Goal: Task Accomplishment & Management: Complete application form

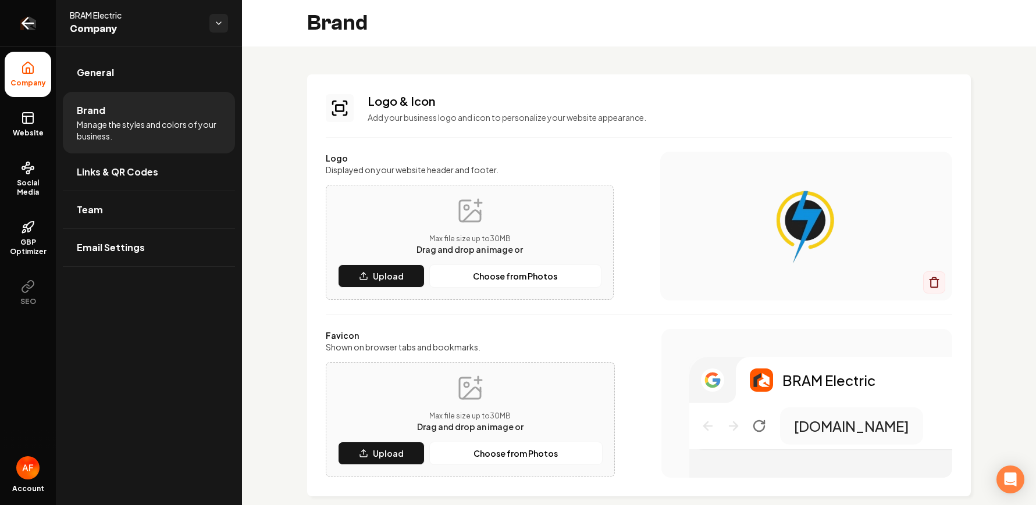
click at [12, 10] on link "Return to dashboard" at bounding box center [28, 23] width 56 height 47
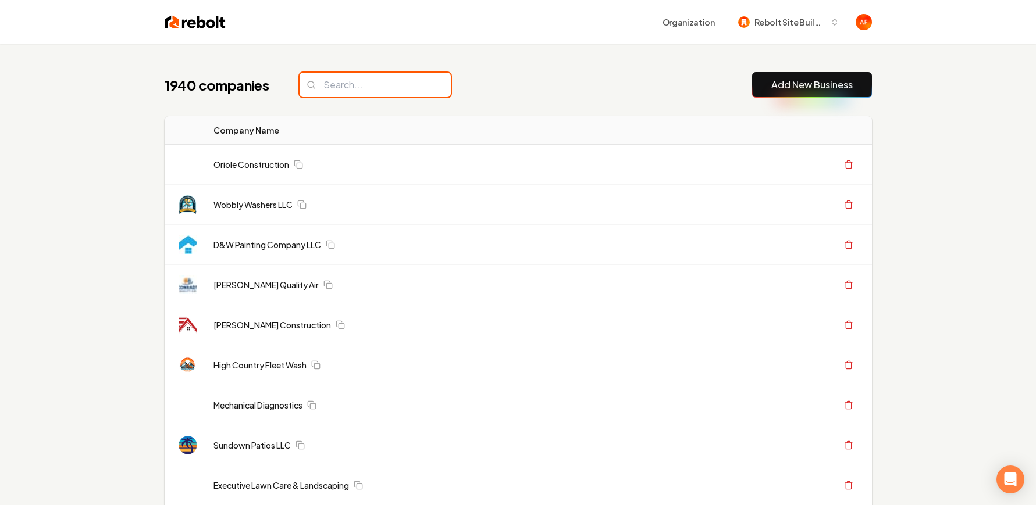
click at [391, 80] on input "search" at bounding box center [374, 85] width 151 height 24
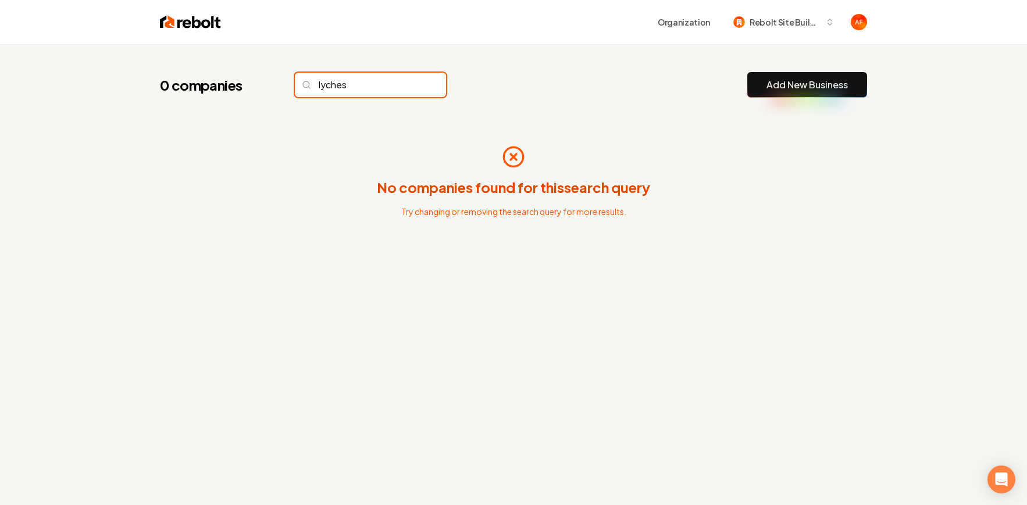
type input "lyches"
click at [409, 87] on input "lyches" at bounding box center [370, 85] width 151 height 24
click at [411, 82] on input "lyches" at bounding box center [370, 85] width 151 height 24
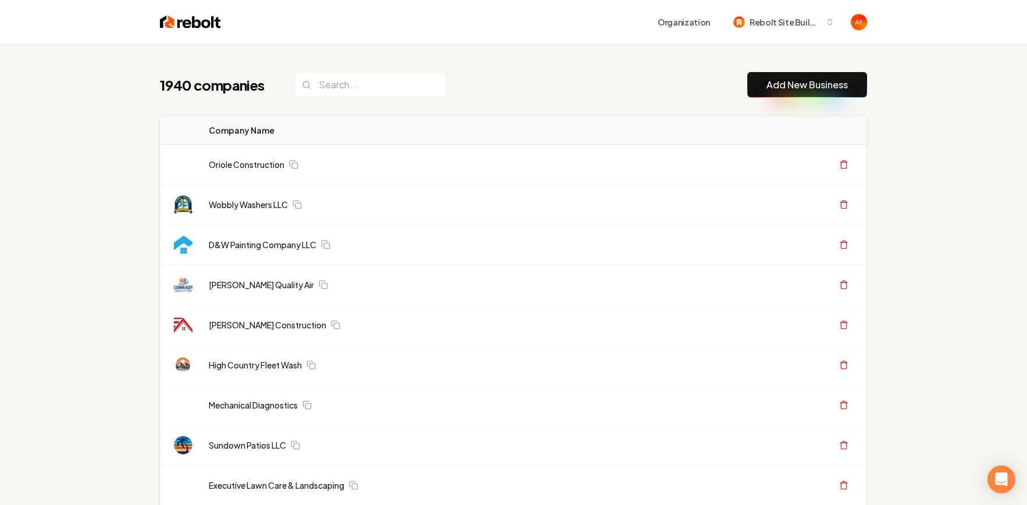
click at [176, 19] on img at bounding box center [190, 22] width 61 height 16
click at [410, 84] on input "search" at bounding box center [370, 85] width 151 height 24
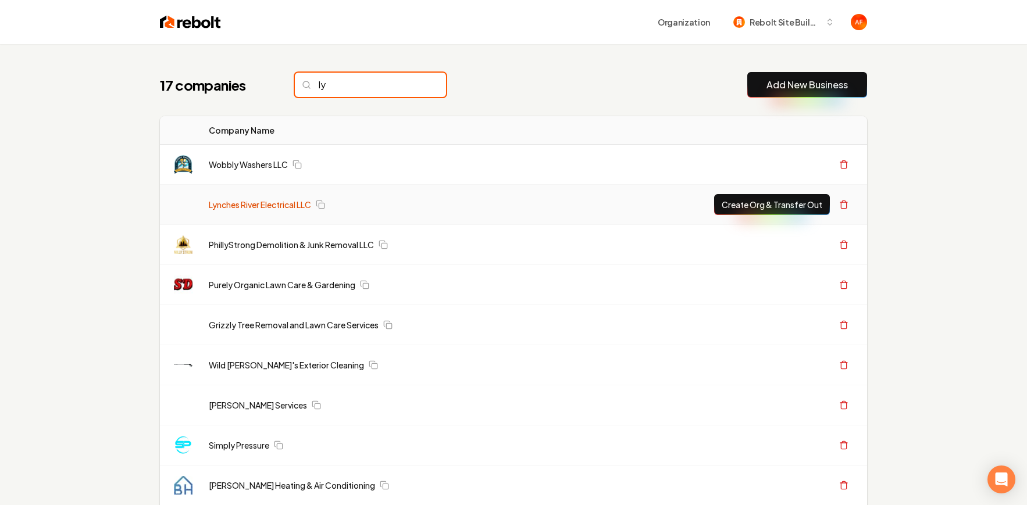
type input "ly"
click at [286, 204] on link "Lynches River Electrical LLC" at bounding box center [260, 205] width 102 height 12
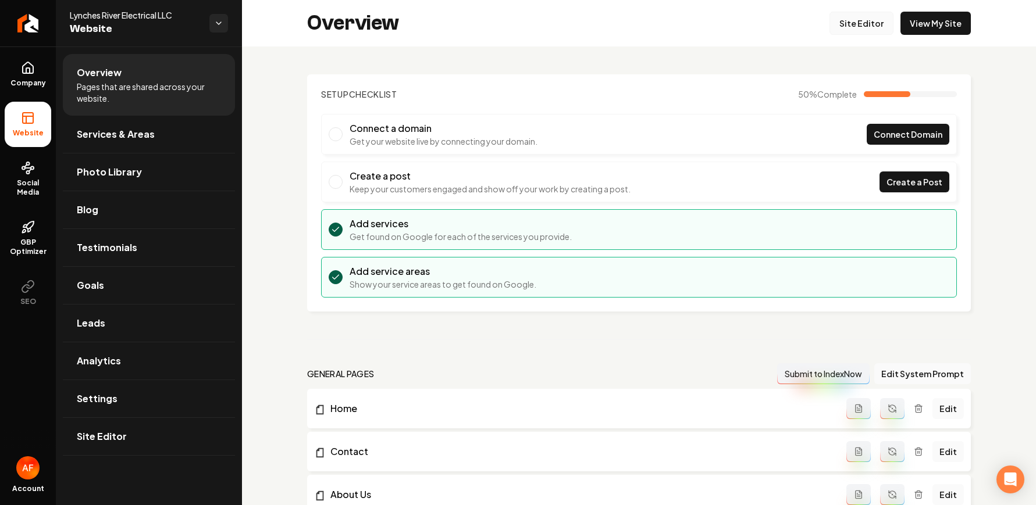
click at [872, 23] on link "Site Editor" at bounding box center [861, 23] width 64 height 23
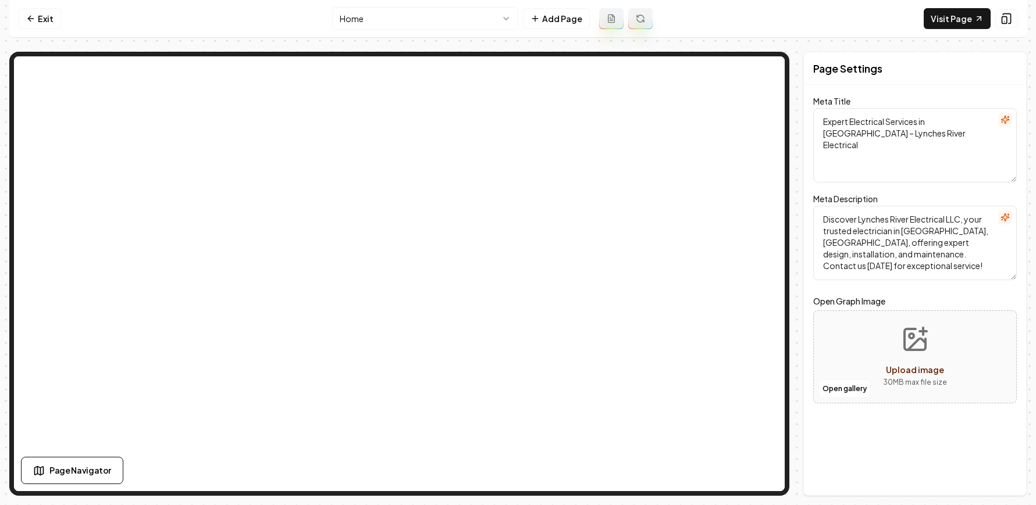
click at [19, 8] on div "Exit" at bounding box center [40, 18] width 42 height 21
click at [30, 18] on icon at bounding box center [30, 18] width 9 height 9
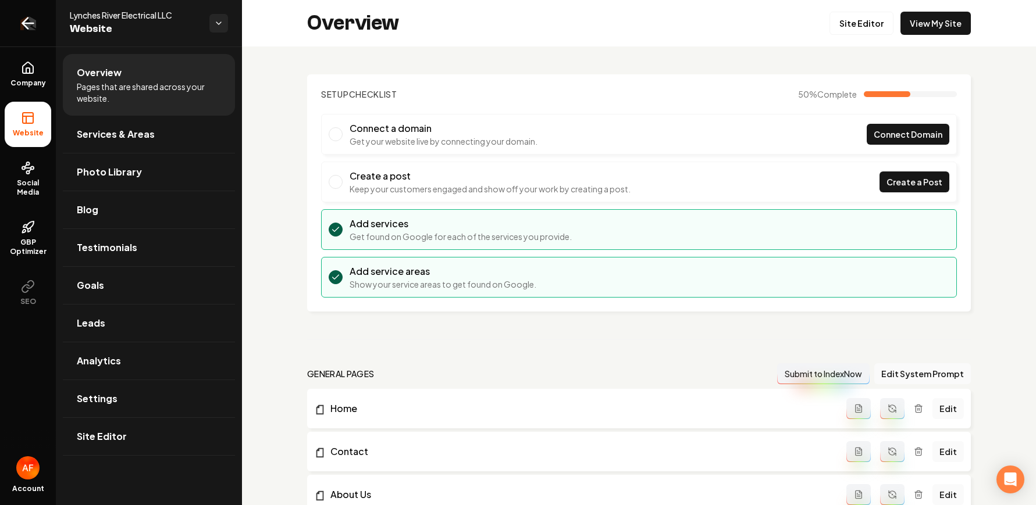
click at [29, 20] on icon "Return to dashboard" at bounding box center [28, 23] width 19 height 19
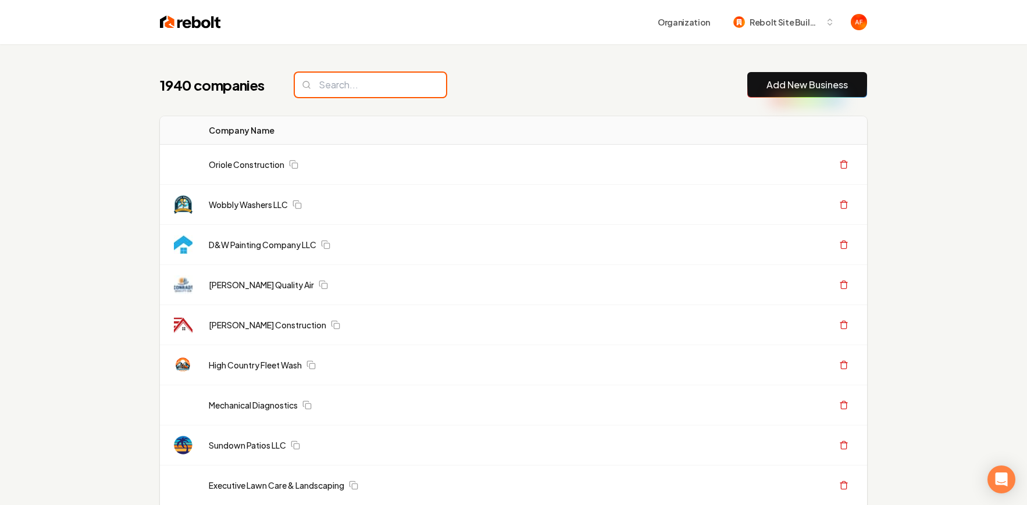
click at [336, 87] on input "search" at bounding box center [370, 85] width 151 height 24
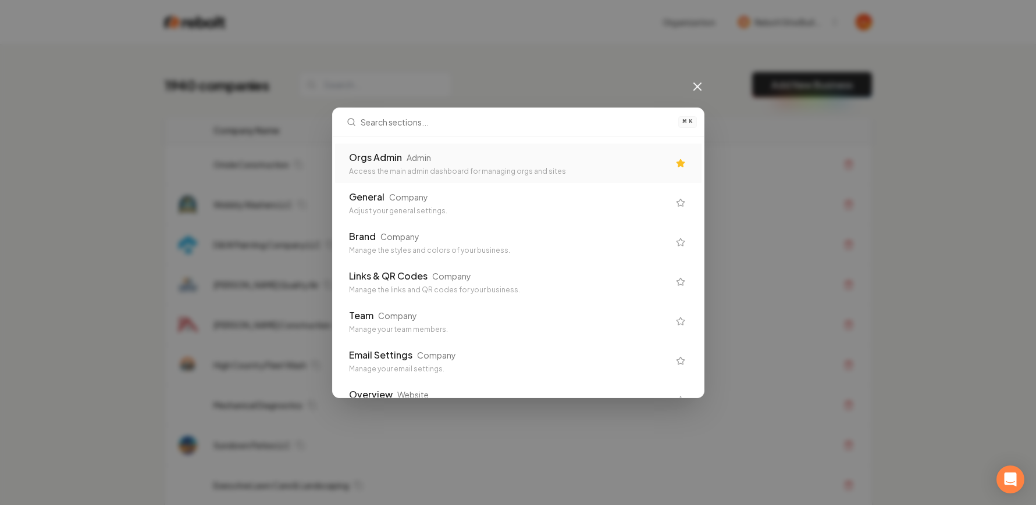
click at [423, 159] on div "Admin" at bounding box center [419, 158] width 24 height 12
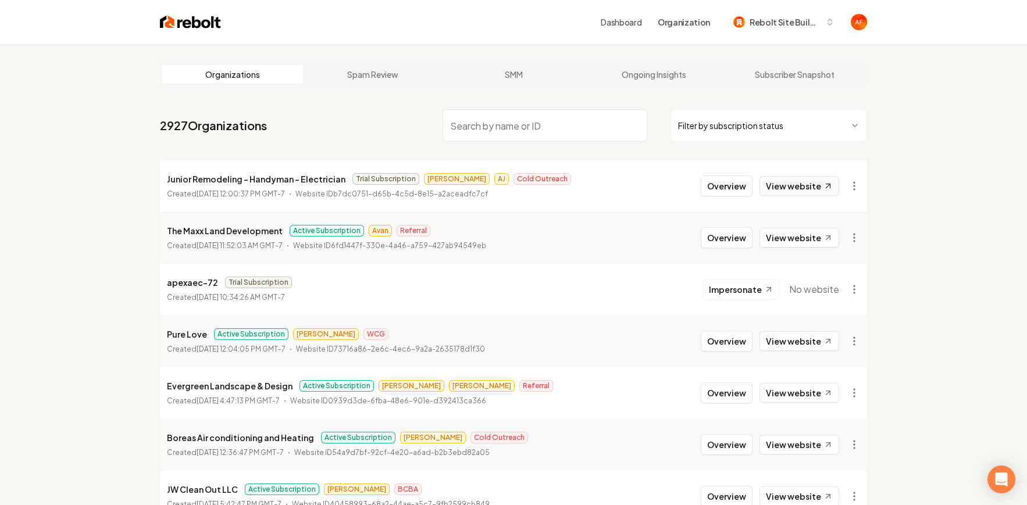
click at [796, 182] on link "View website" at bounding box center [799, 186] width 80 height 20
click at [785, 240] on link "View website" at bounding box center [799, 238] width 80 height 20
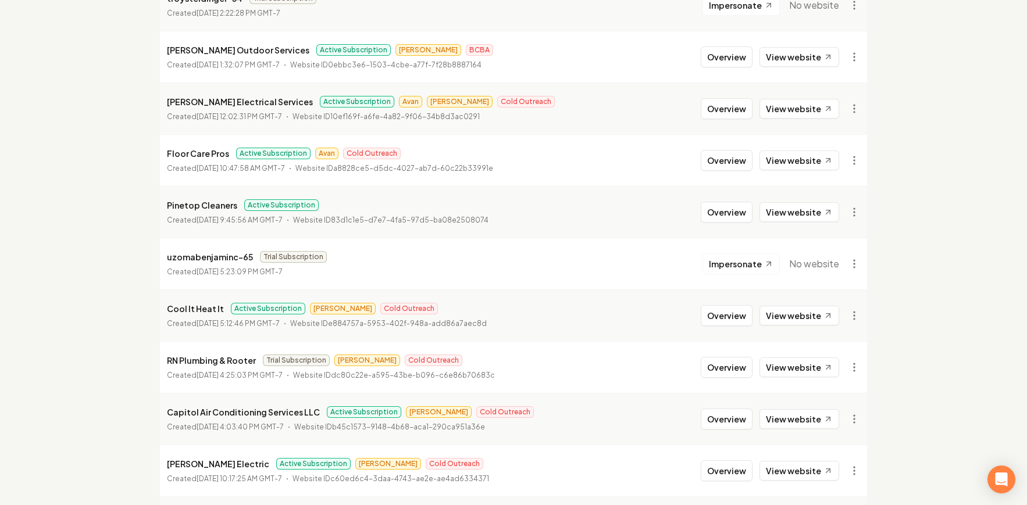
scroll to position [672, 0]
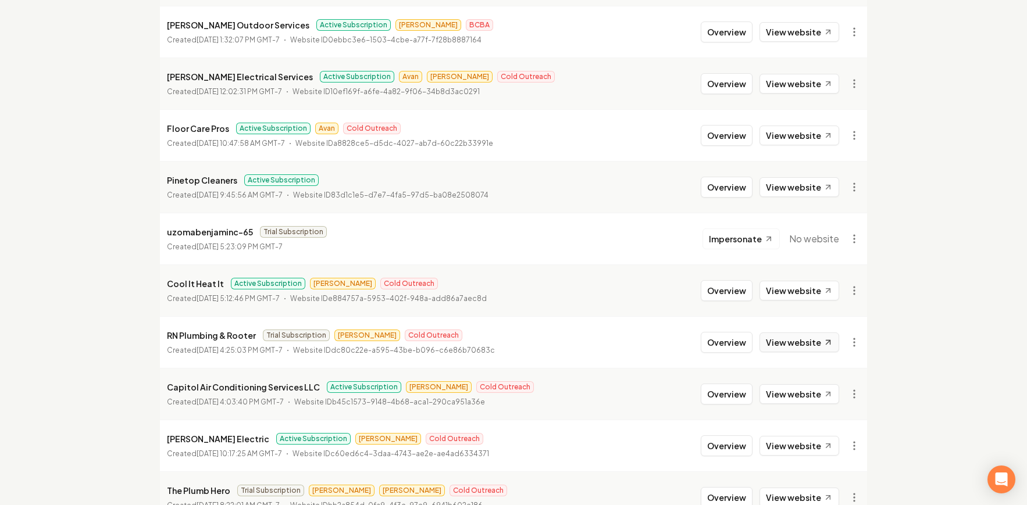
click at [804, 343] on link "View website" at bounding box center [799, 343] width 80 height 20
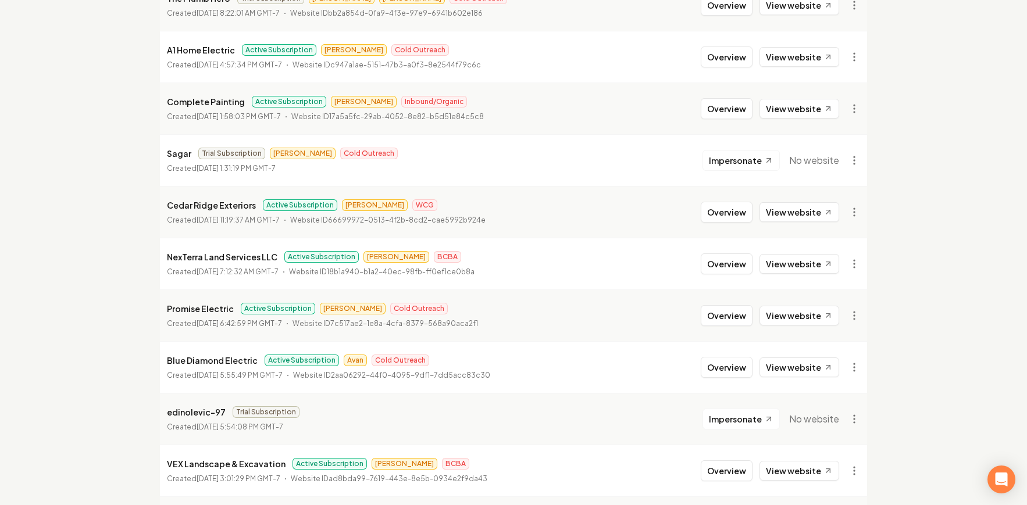
scroll to position [1256, 0]
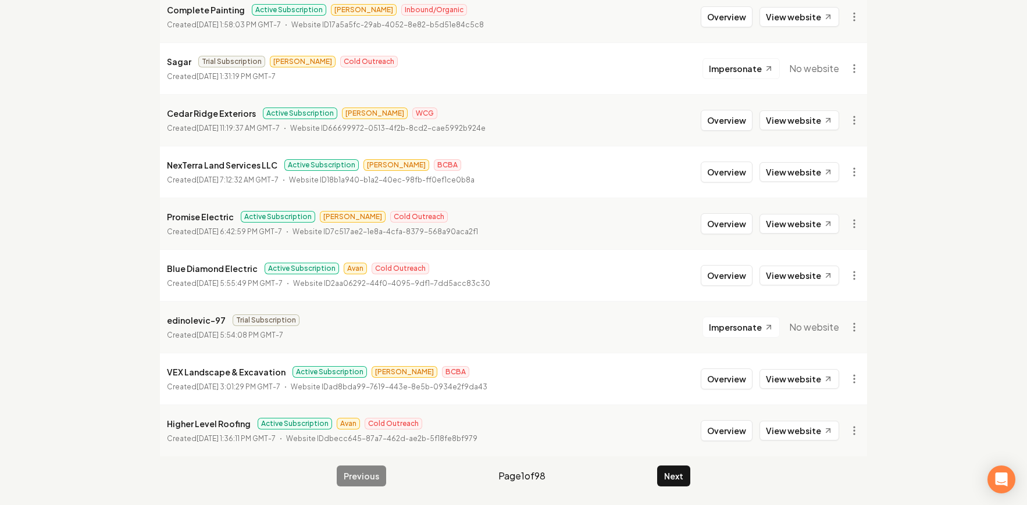
click at [812, 178] on link "View website" at bounding box center [799, 172] width 80 height 20
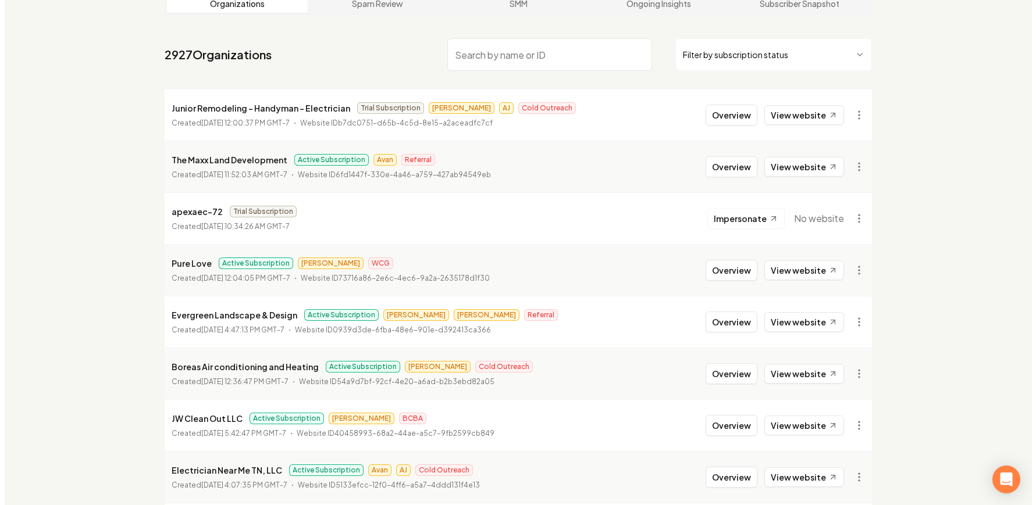
scroll to position [0, 0]
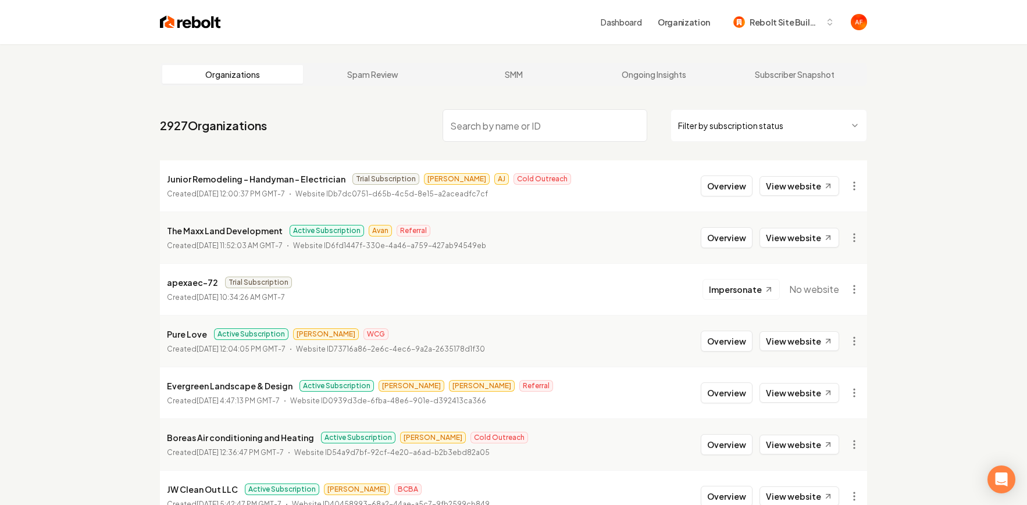
click at [173, 10] on div "Dashboard Organization Rebolt Site Builder" at bounding box center [513, 22] width 744 height 44
click at [176, 20] on img at bounding box center [190, 22] width 61 height 16
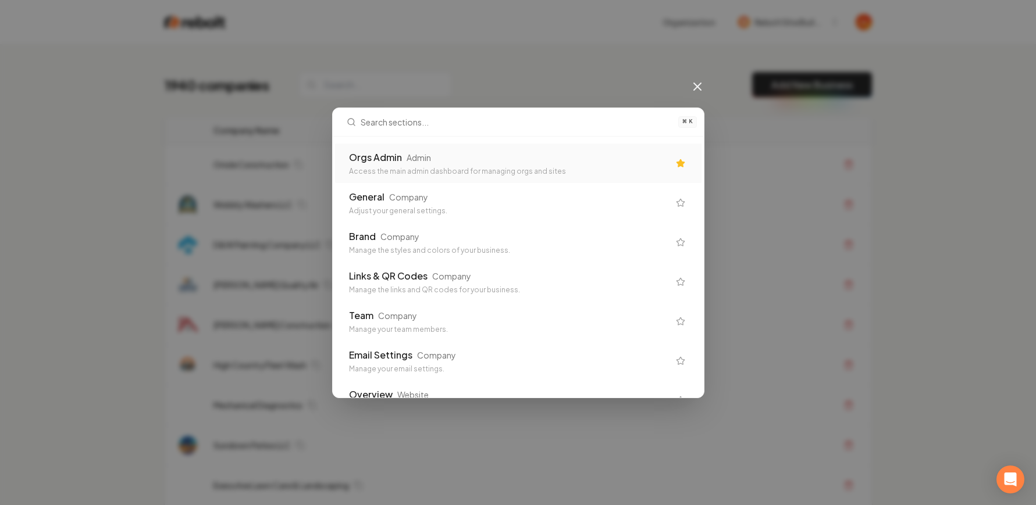
click at [425, 159] on div "Admin" at bounding box center [419, 158] width 24 height 12
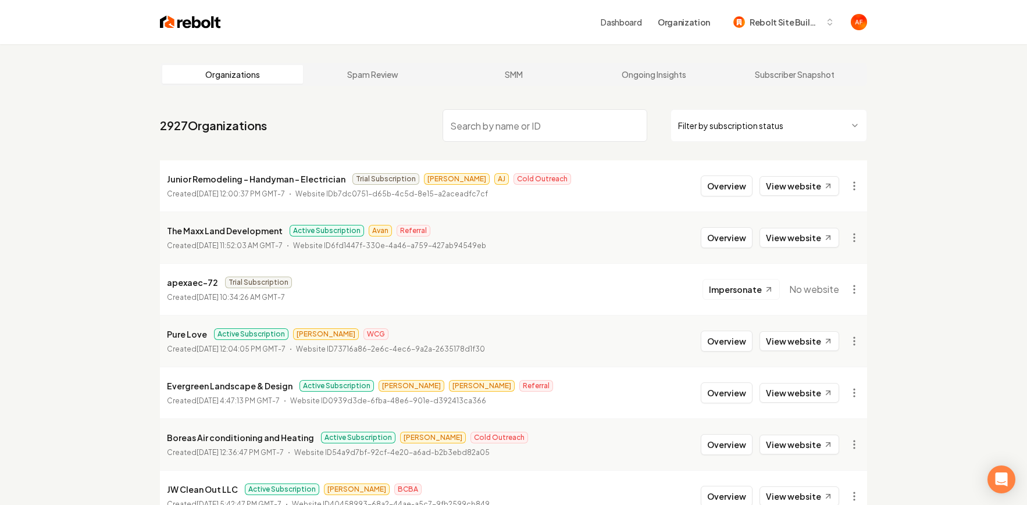
click at [490, 122] on input "search" at bounding box center [545, 125] width 205 height 33
type input "i"
type input "tight lines"
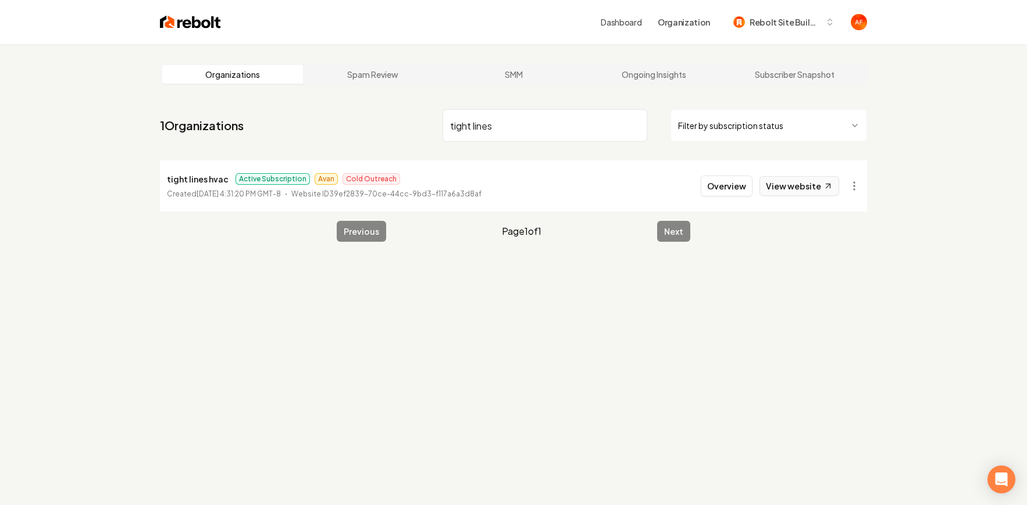
click at [771, 187] on link "View website" at bounding box center [799, 186] width 80 height 20
click at [721, 191] on button "Overview" at bounding box center [727, 186] width 52 height 21
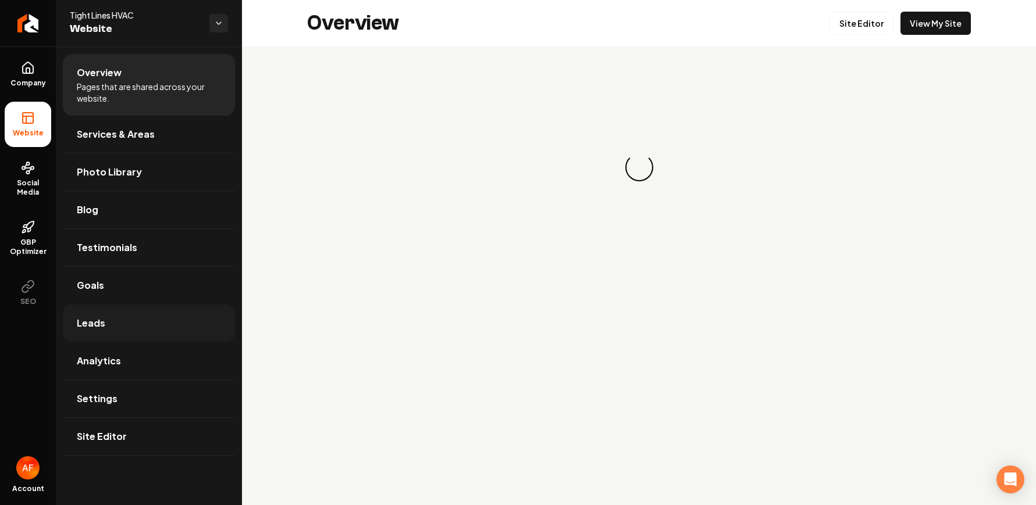
click at [147, 335] on link "Leads" at bounding box center [149, 323] width 172 height 37
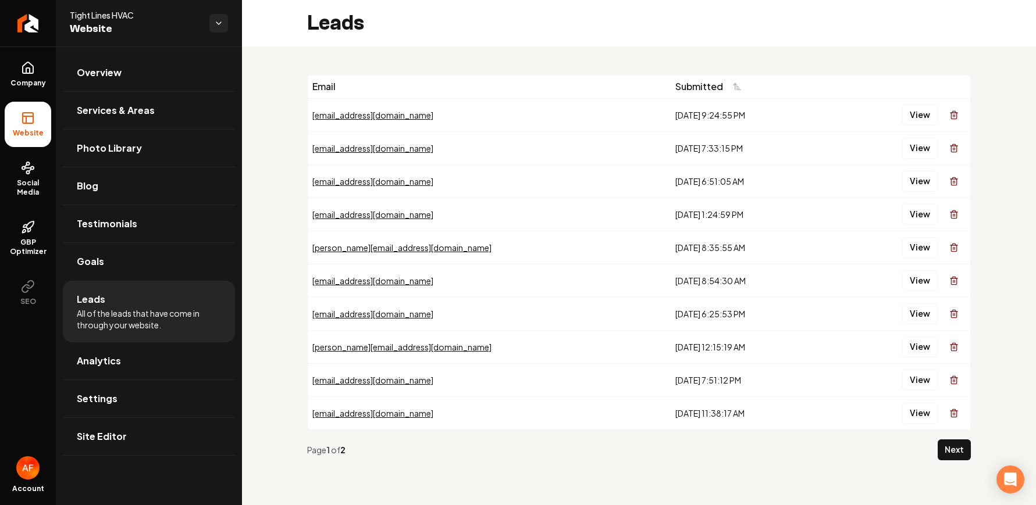
drag, startPoint x: 590, startPoint y: 109, endPoint x: 684, endPoint y: 421, distance: 325.8
click at [684, 420] on tbody "tiaraskye@hotmail.com 8/8/2025, 9:24:55 PM View reederlaws@gmail.com 7/22/2025,…" at bounding box center [639, 263] width 662 height 331
click at [683, 424] on td "6/2/2025, 11:38:17 AM" at bounding box center [750, 413] width 159 height 33
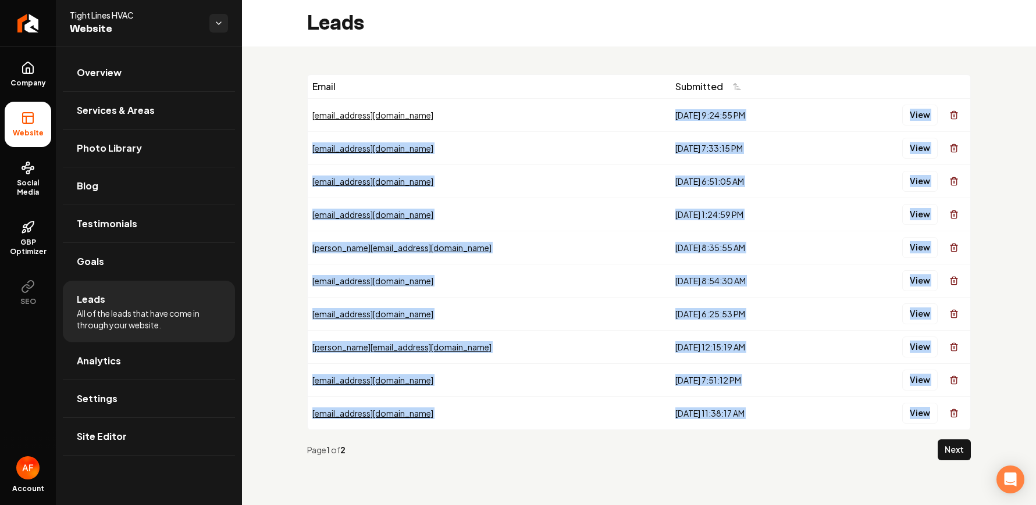
drag, startPoint x: 592, startPoint y: 109, endPoint x: 717, endPoint y: 432, distance: 346.1
click at [717, 432] on div "Email Submitted tiaraskye@hotmail.com 8/8/2025, 9:24:55 PM View reederlaws@gmai…" at bounding box center [639, 271] width 664 height 395
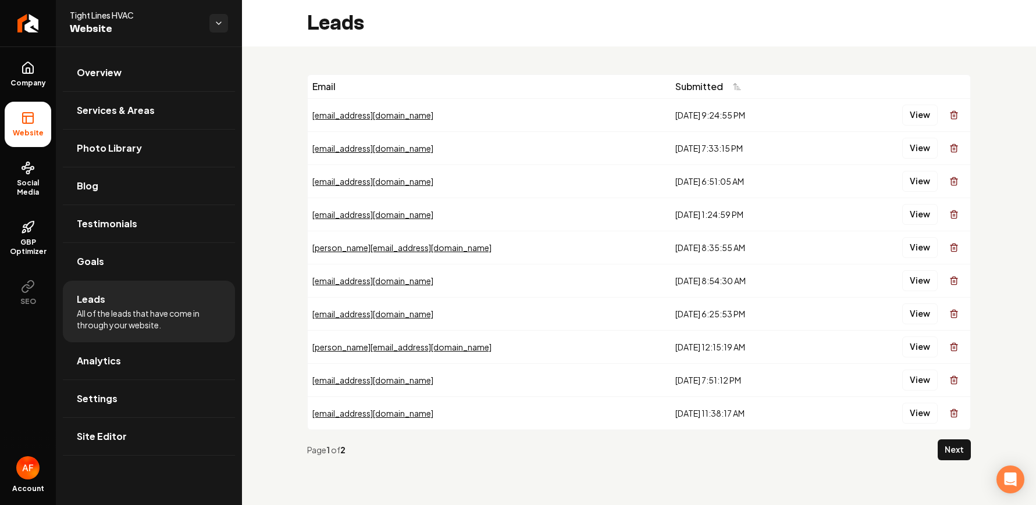
click at [719, 429] on td "6/2/2025, 11:38:17 AM" at bounding box center [750, 413] width 159 height 33
click at [24, 232] on icon at bounding box center [24, 231] width 3 height 3
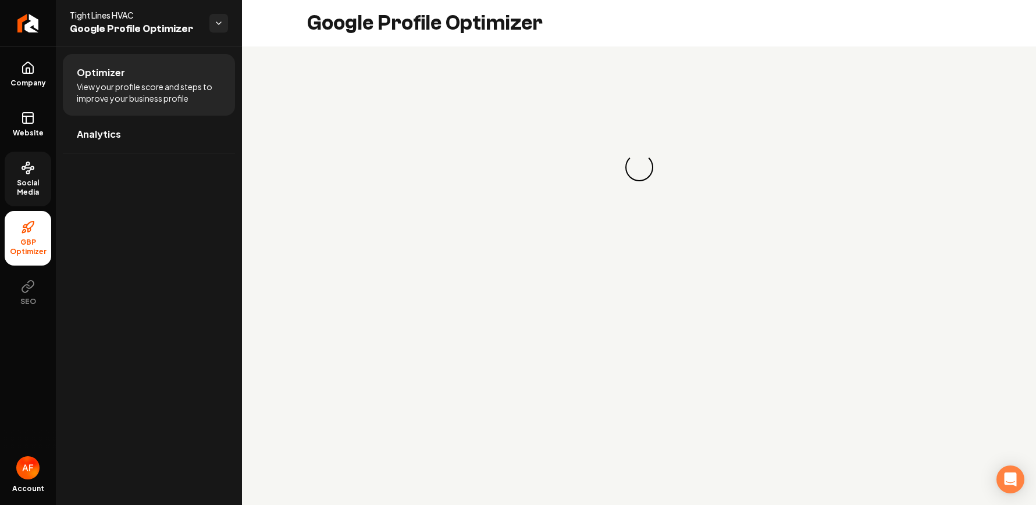
click at [39, 174] on link "Social Media" at bounding box center [28, 179] width 47 height 55
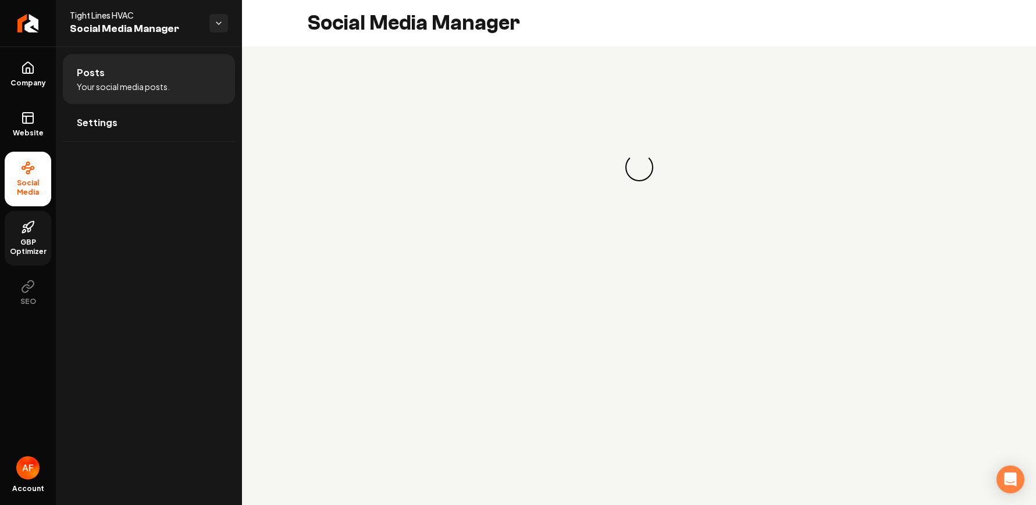
click at [33, 242] on span "GBP Optimizer" at bounding box center [28, 247] width 47 height 19
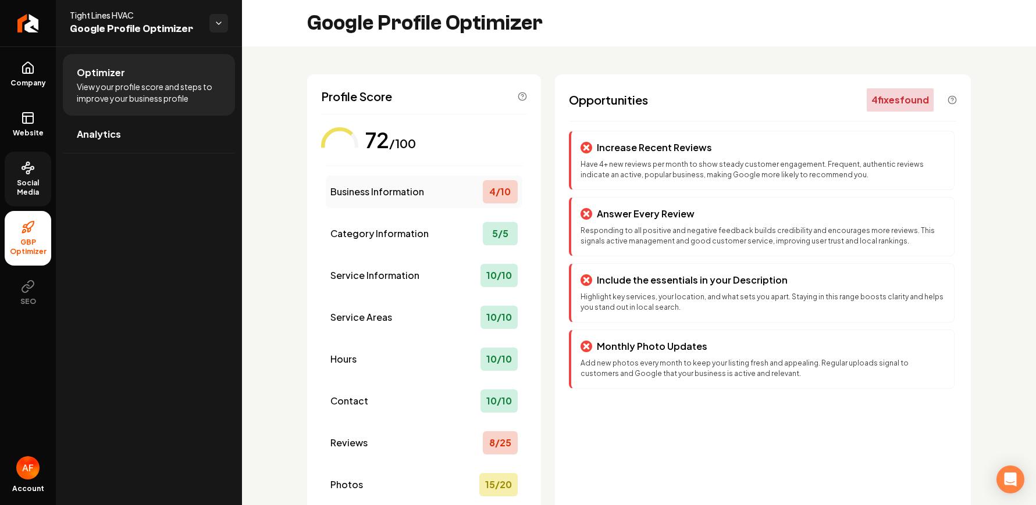
click at [427, 192] on div "Business Information 4 / 10" at bounding box center [424, 192] width 197 height 33
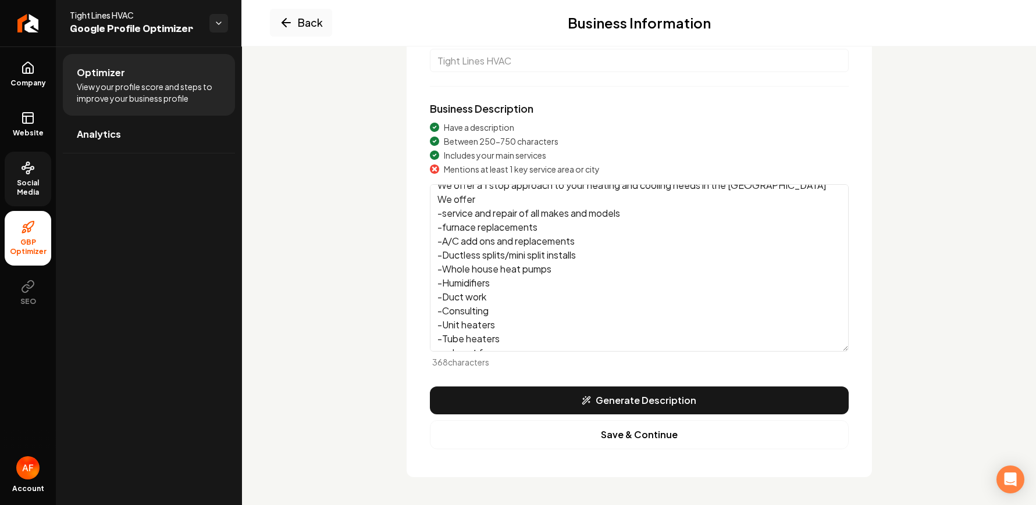
scroll to position [38, 0]
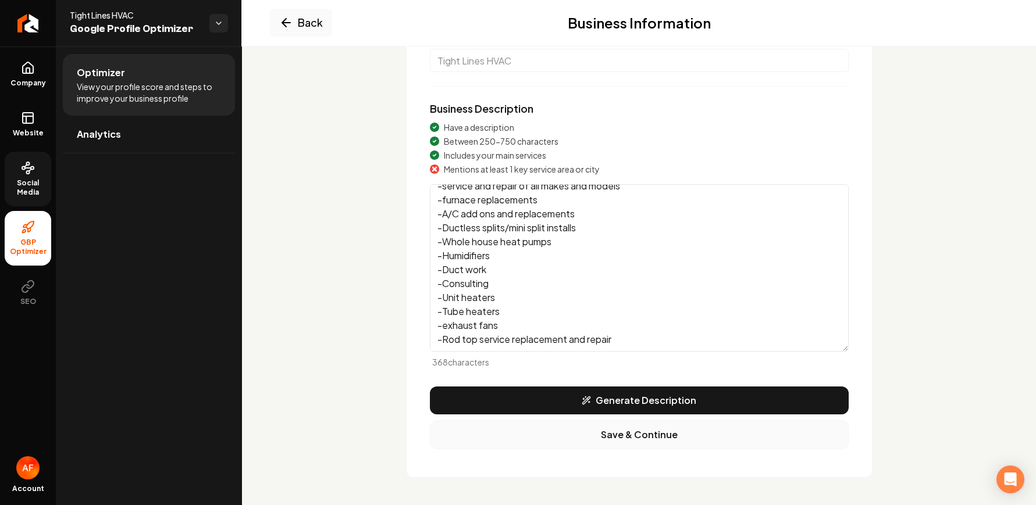
click at [618, 446] on button "Save & Continue" at bounding box center [639, 434] width 419 height 29
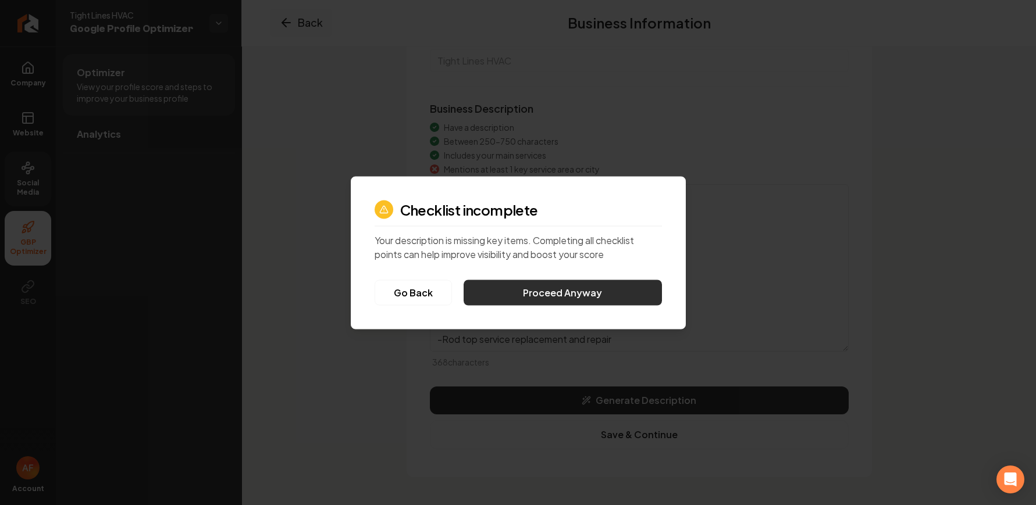
click at [567, 284] on button "Proceed Anyway" at bounding box center [562, 293] width 198 height 26
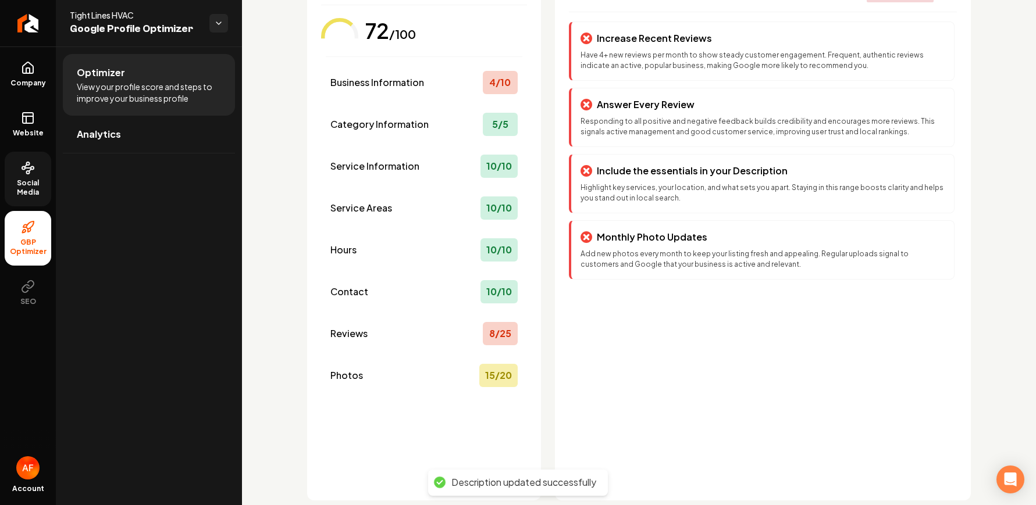
scroll to position [0, 0]
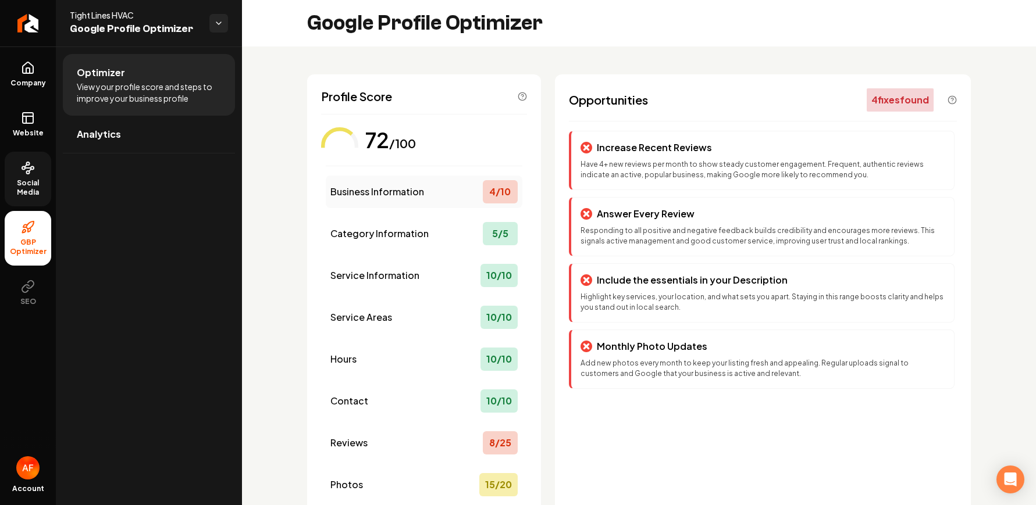
click at [416, 188] on span "Business Information" at bounding box center [377, 192] width 94 height 14
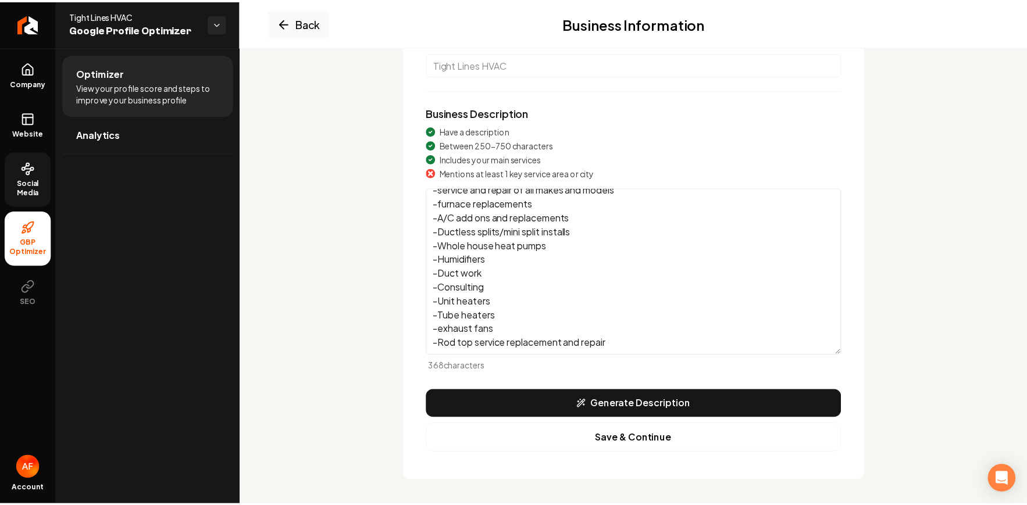
scroll to position [128, 0]
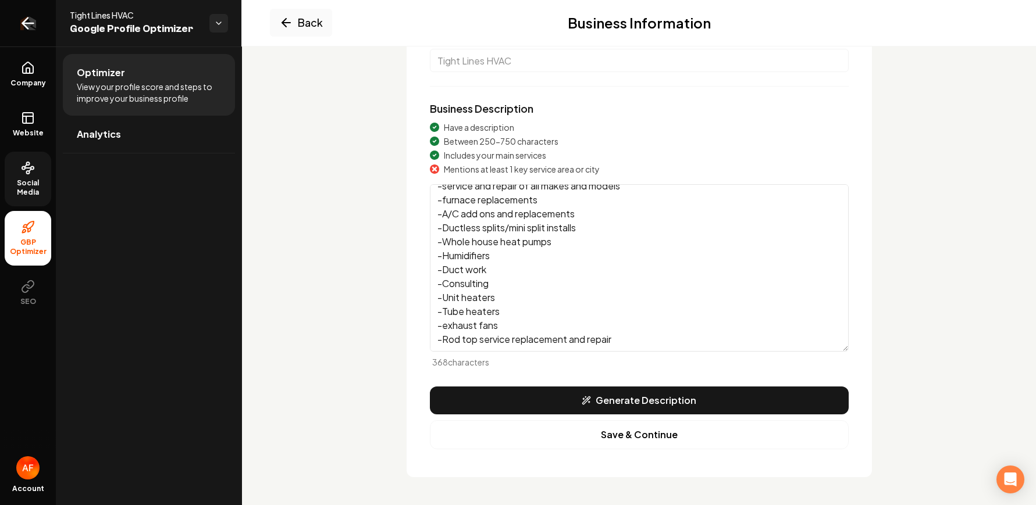
click at [26, 21] on icon "Return to dashboard" at bounding box center [28, 23] width 19 height 19
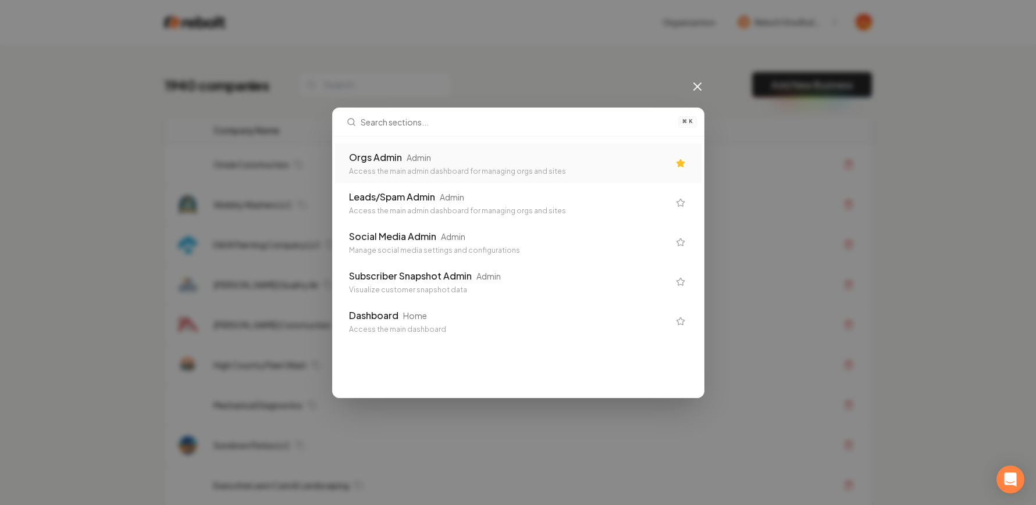
click at [418, 172] on div "Access the main admin dashboard for managing orgs and sites" at bounding box center [509, 171] width 320 height 9
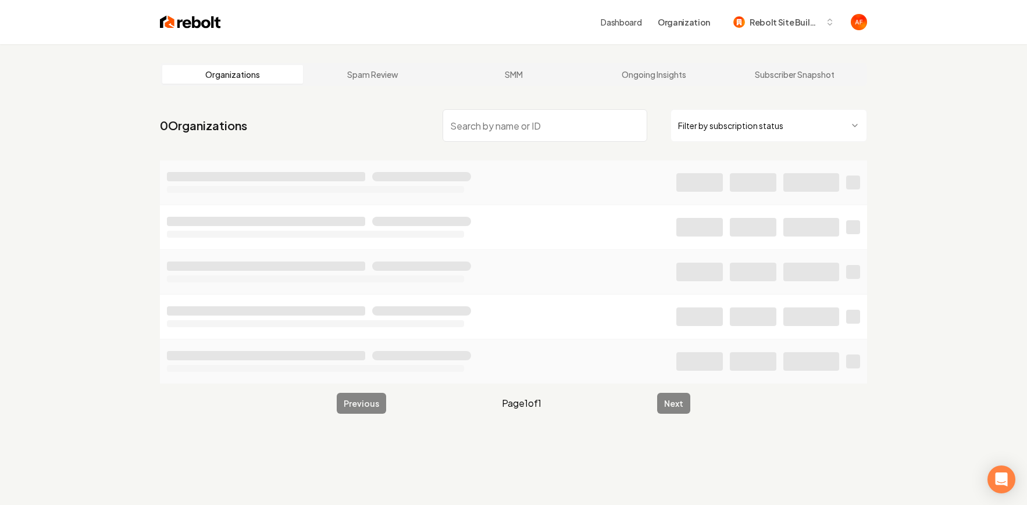
click at [458, 129] on input "search" at bounding box center [545, 125] width 205 height 33
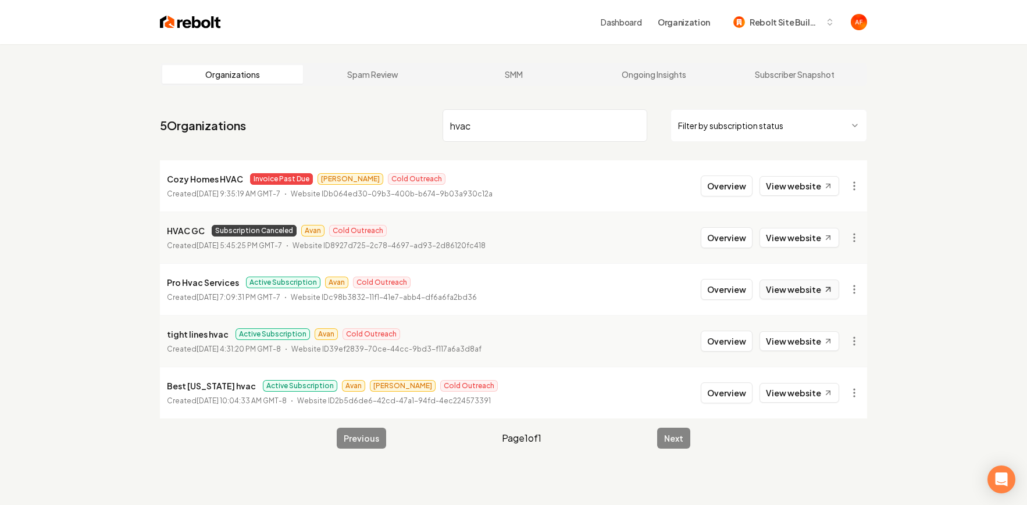
type input "hvac"
click at [801, 288] on link "View website" at bounding box center [799, 290] width 80 height 20
click at [785, 394] on link "View website" at bounding box center [799, 393] width 80 height 20
click at [198, 19] on img at bounding box center [190, 22] width 61 height 16
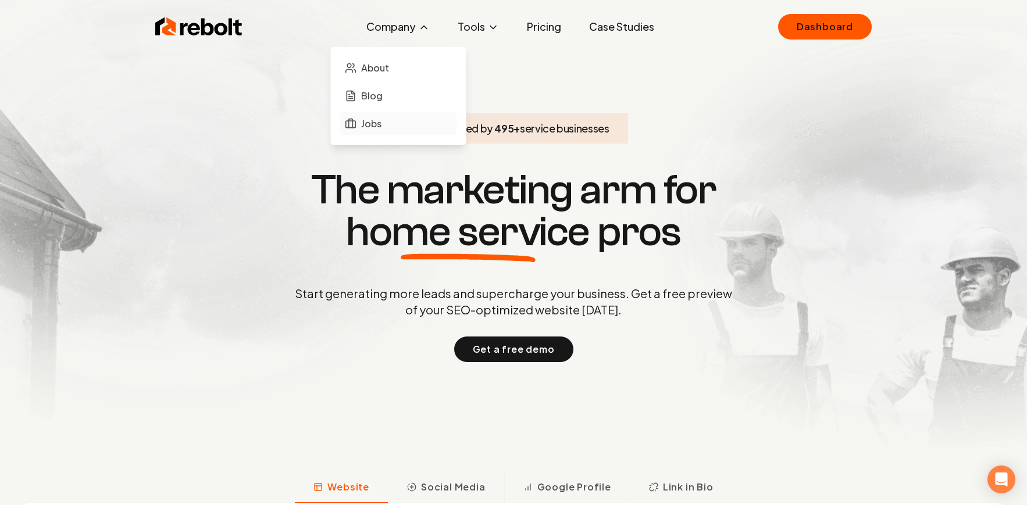
click at [391, 117] on link "Jobs" at bounding box center [398, 123] width 116 height 23
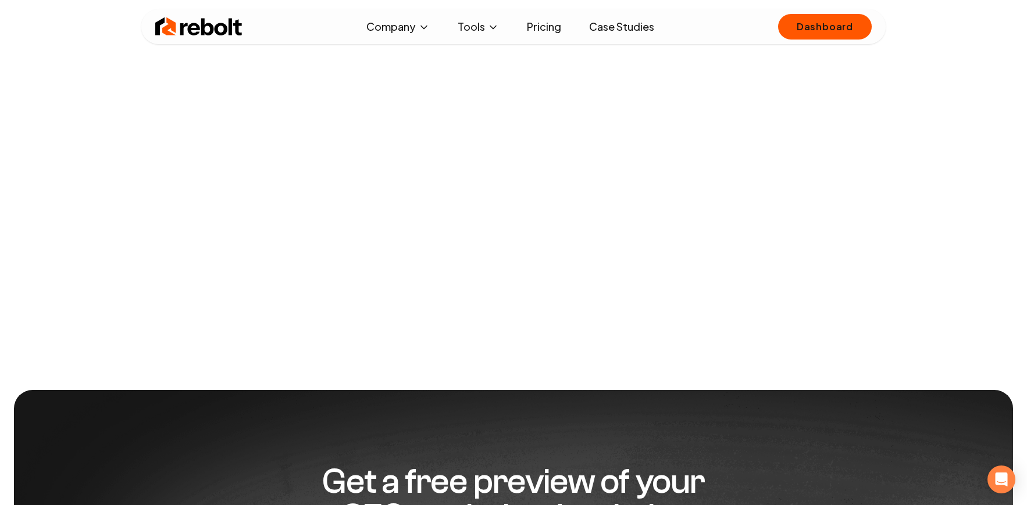
scroll to position [45, 0]
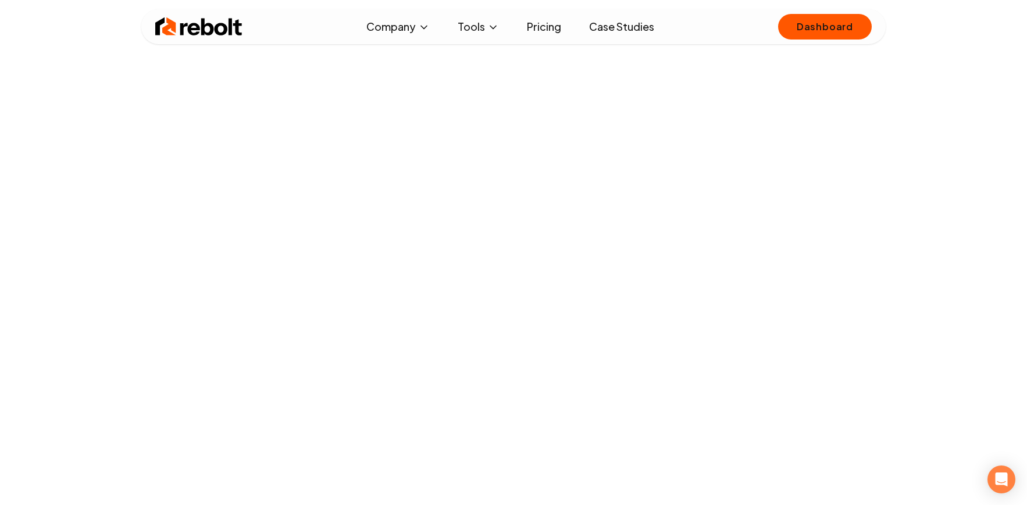
scroll to position [268, 0]
click at [174, 29] on img at bounding box center [198, 26] width 87 height 23
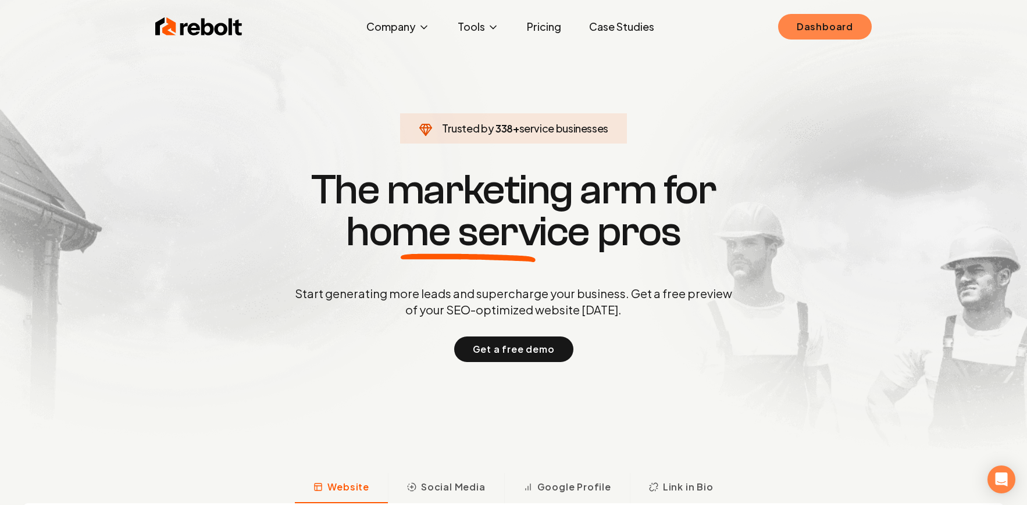
click at [847, 23] on link "Dashboard" at bounding box center [825, 27] width 94 height 26
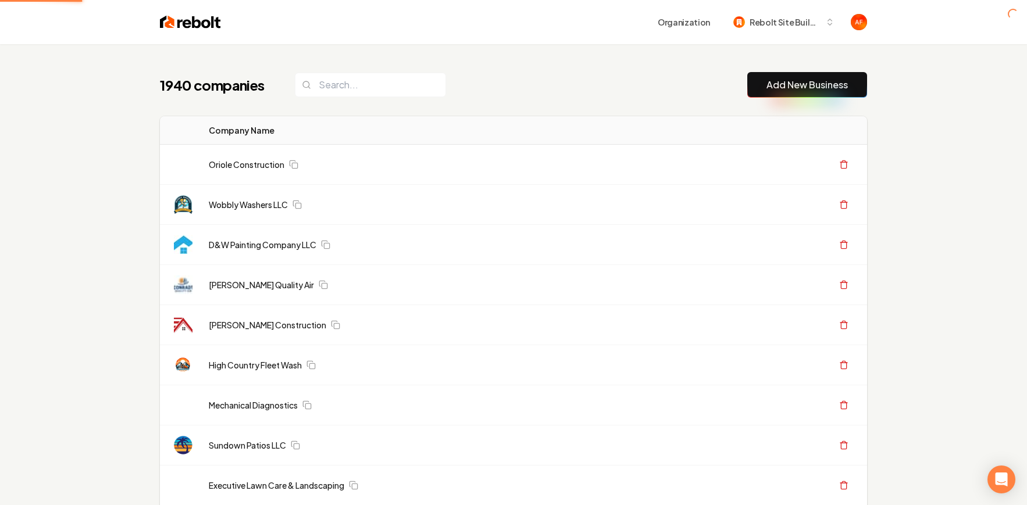
click at [788, 84] on link "Add New Business" at bounding box center [806, 85] width 81 height 14
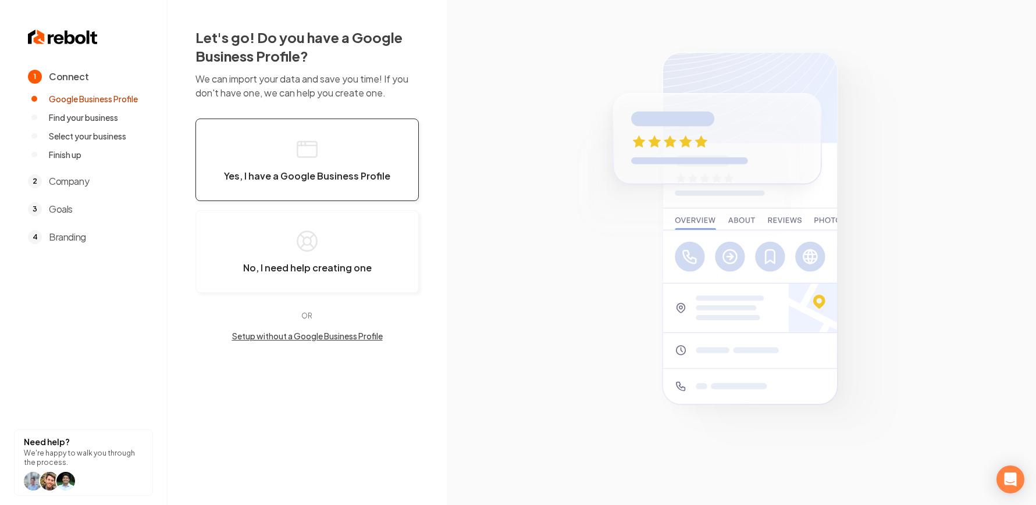
click at [341, 155] on button "Yes, I have a Google Business Profile" at bounding box center [306, 160] width 223 height 83
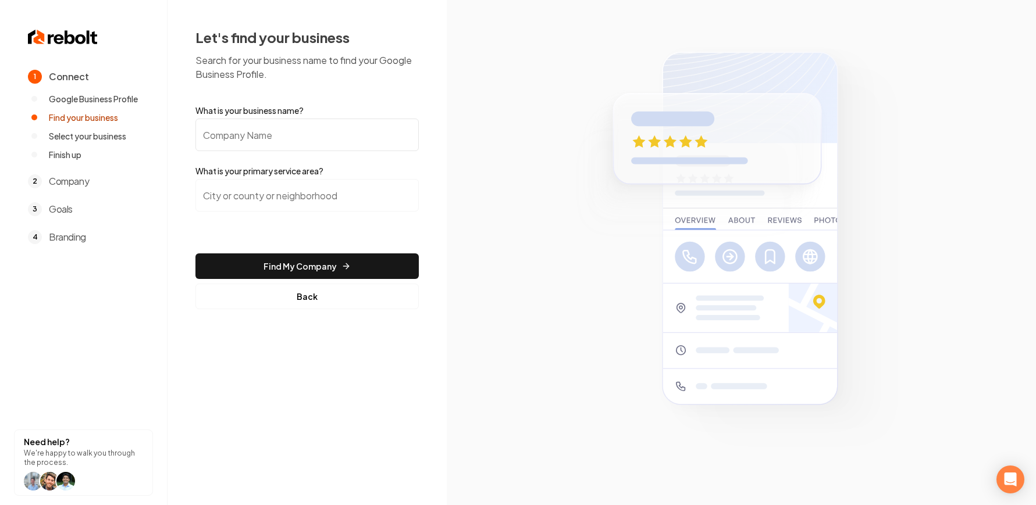
click at [233, 122] on input "What is your business name?" at bounding box center [306, 135] width 223 height 33
paste input "Pro Mustang Roofing and Construction LLC"
type input "Pro Mustang Roofing and Construction LLC"
click at [268, 179] on input "search" at bounding box center [306, 195] width 223 height 33
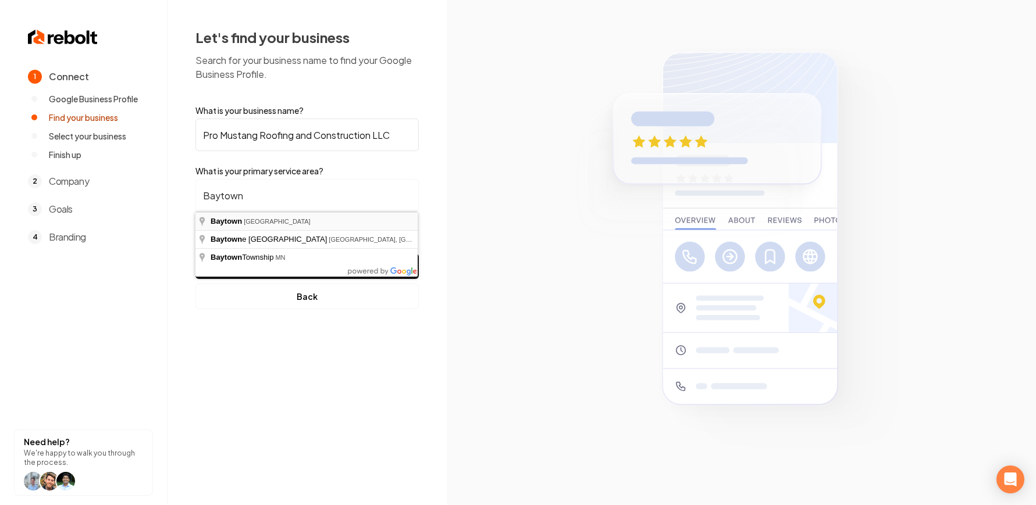
type input "Baytown, TX"
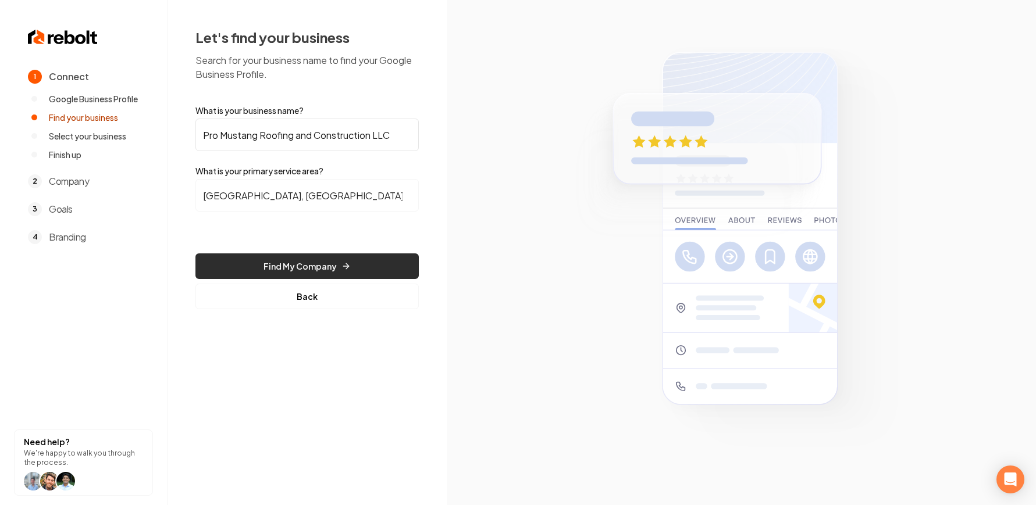
click at [270, 256] on button "Find My Company" at bounding box center [306, 267] width 223 height 26
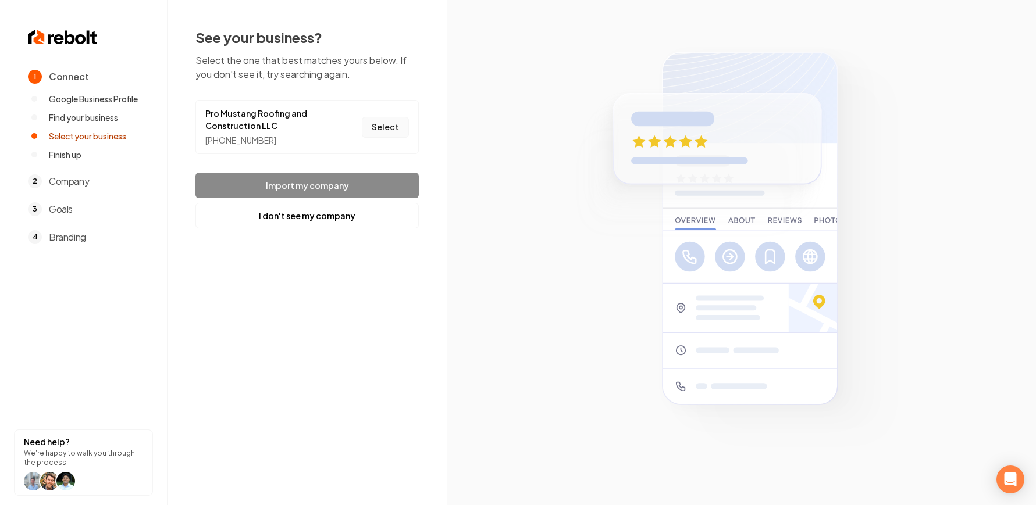
click at [374, 126] on button "Select" at bounding box center [385, 127] width 47 height 21
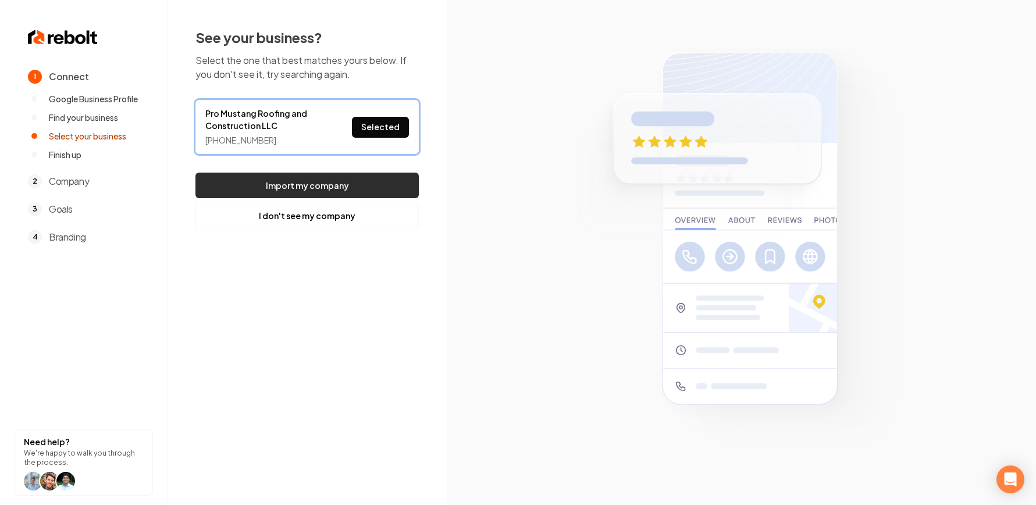
click at [384, 195] on button "Import my company" at bounding box center [306, 186] width 223 height 26
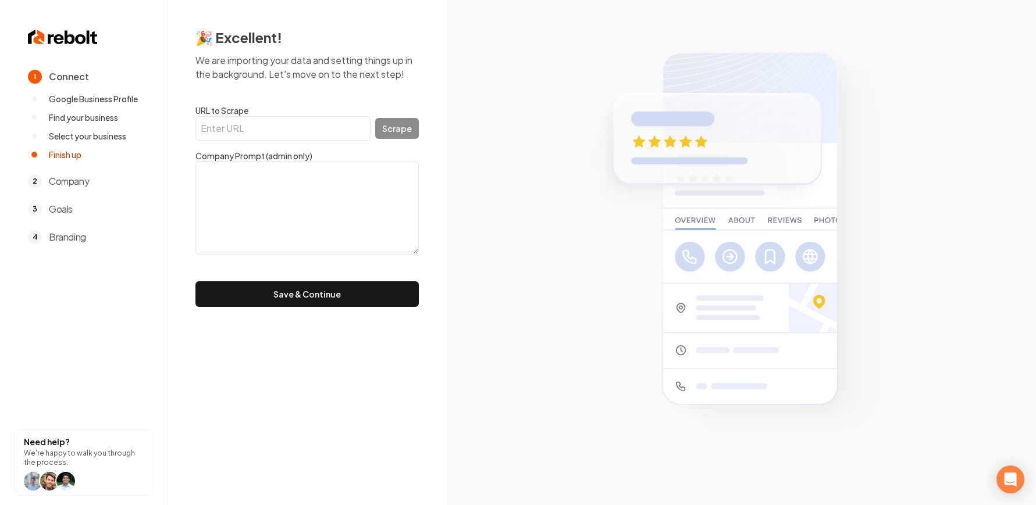
click at [234, 137] on input "URL to Scrape" at bounding box center [282, 128] width 175 height 24
paste input "https://promustangroofing.com/"
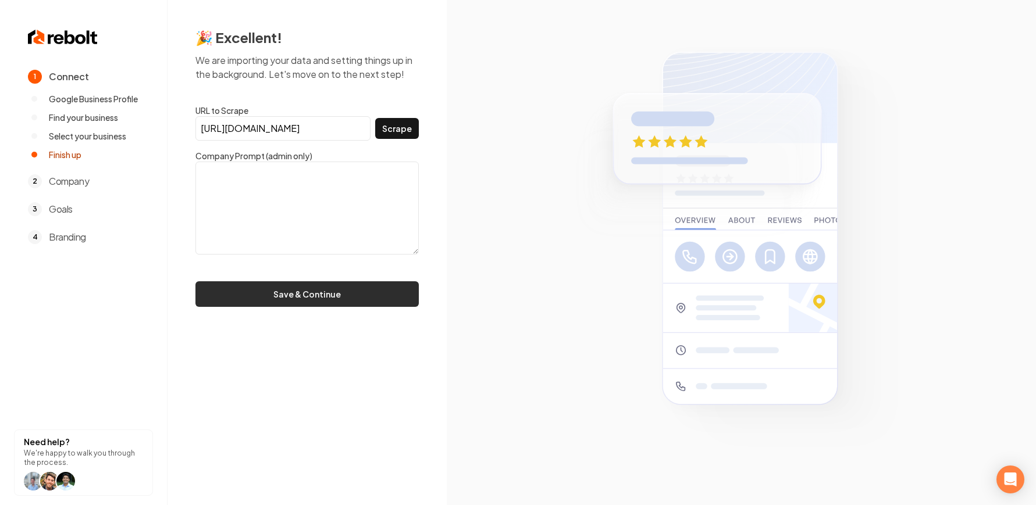
type input "https://promustangroofing.com/"
drag, startPoint x: 316, startPoint y: 295, endPoint x: 330, endPoint y: 245, distance: 52.5
click at [316, 296] on button "Save & Continue" at bounding box center [306, 294] width 223 height 26
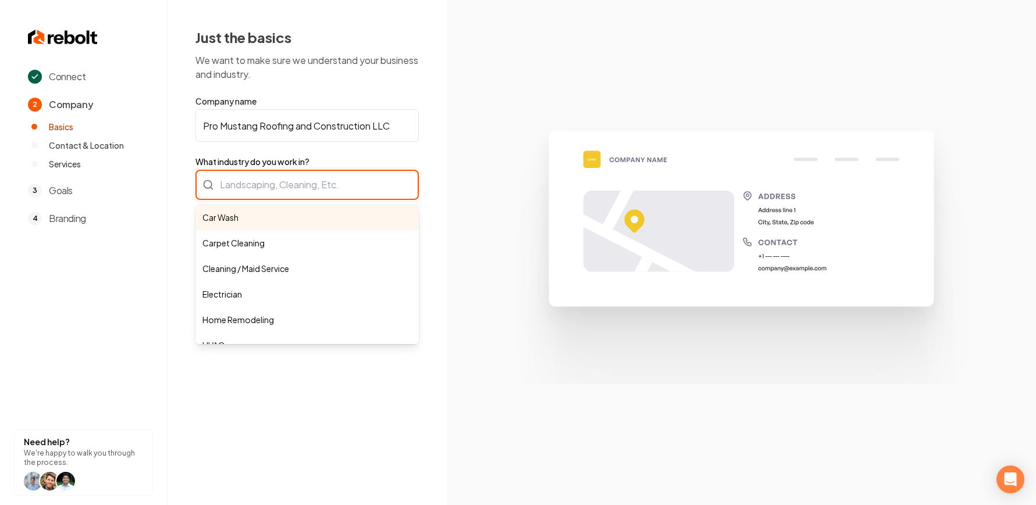
drag, startPoint x: 354, startPoint y: 176, endPoint x: 337, endPoint y: 184, distance: 19.0
click at [354, 176] on div "Car Wash Carpet Cleaning Cleaning / Maid Service Electrician Home Remodeling HV…" at bounding box center [306, 185] width 223 height 30
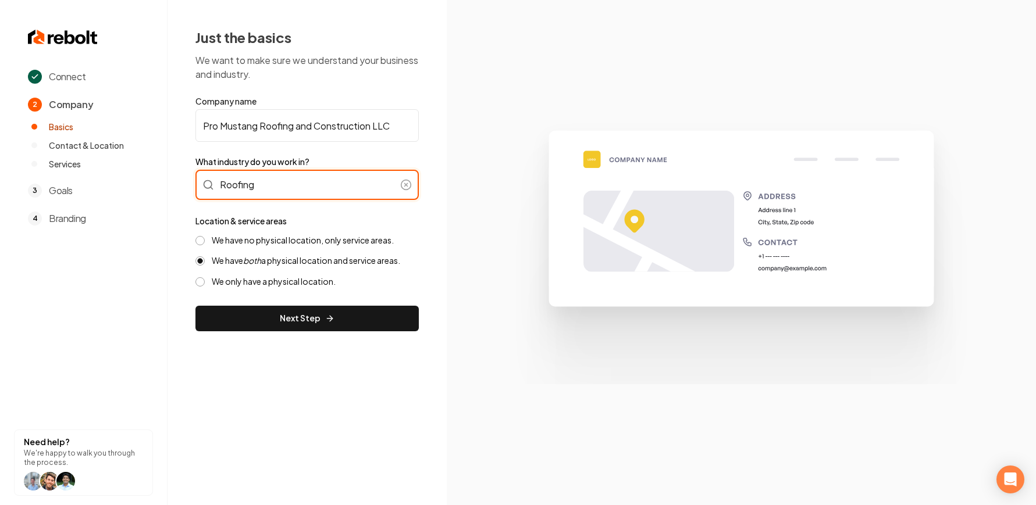
type input "Roofing"
click at [320, 238] on label "We have no physical location, only service areas." at bounding box center [303, 240] width 182 height 11
click at [205, 238] on button "We have no physical location, only service areas." at bounding box center [199, 240] width 9 height 9
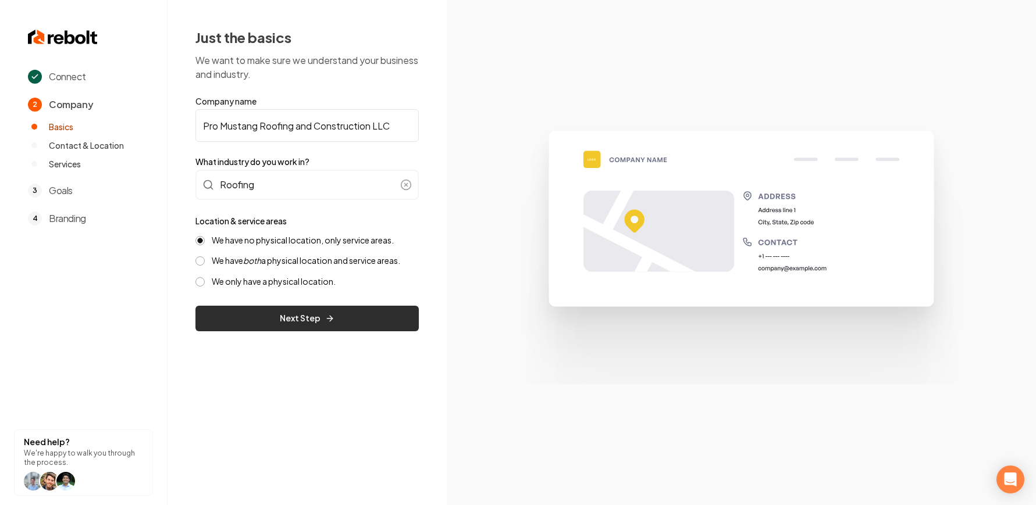
click at [319, 316] on button "Next Step" at bounding box center [306, 319] width 223 height 26
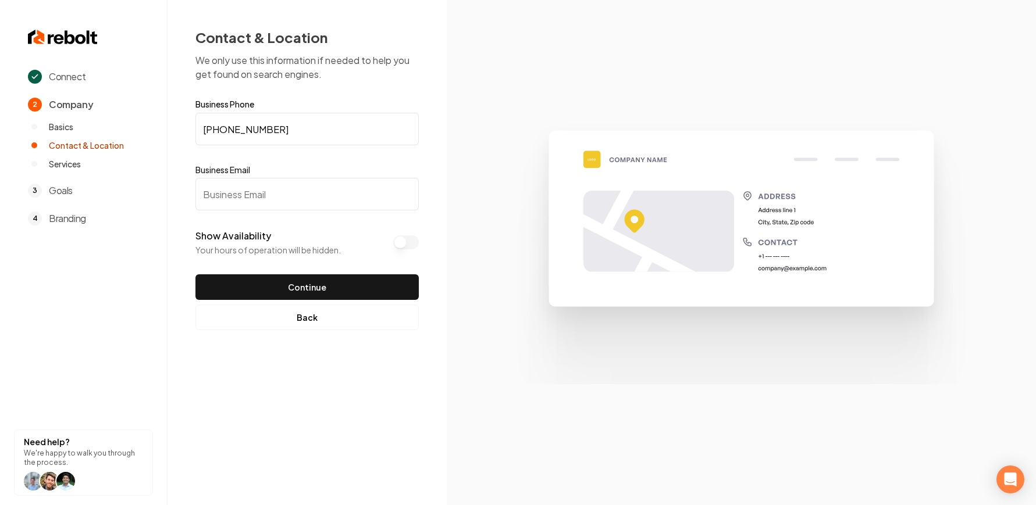
click at [295, 195] on input "Business Email" at bounding box center [306, 194] width 223 height 33
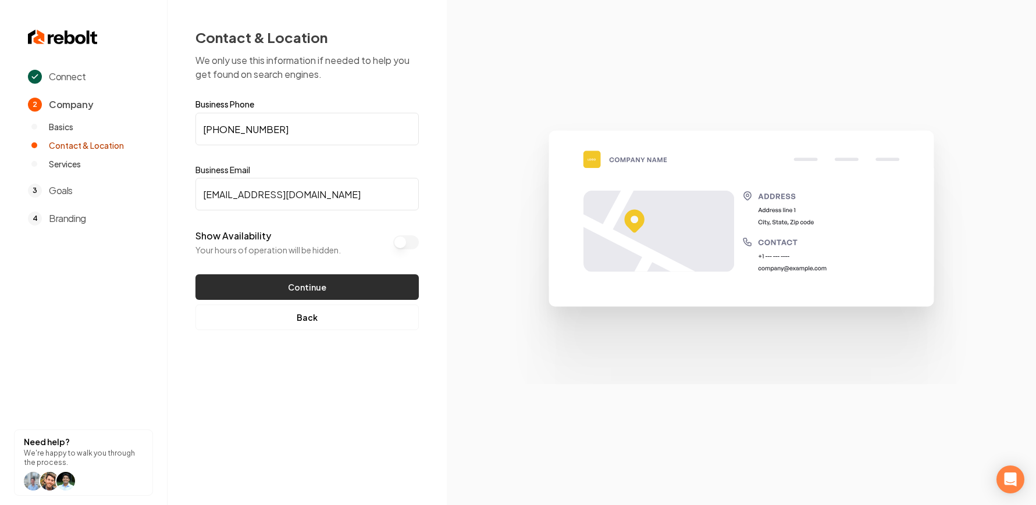
type input "Test@test.com"
click at [292, 291] on button "Continue" at bounding box center [306, 287] width 223 height 26
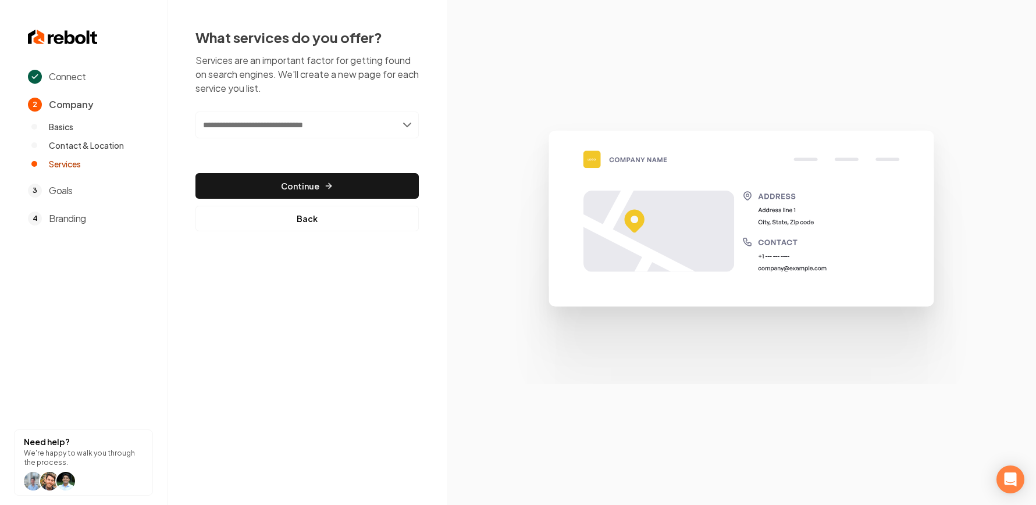
click at [370, 128] on input "text" at bounding box center [306, 125] width 223 height 27
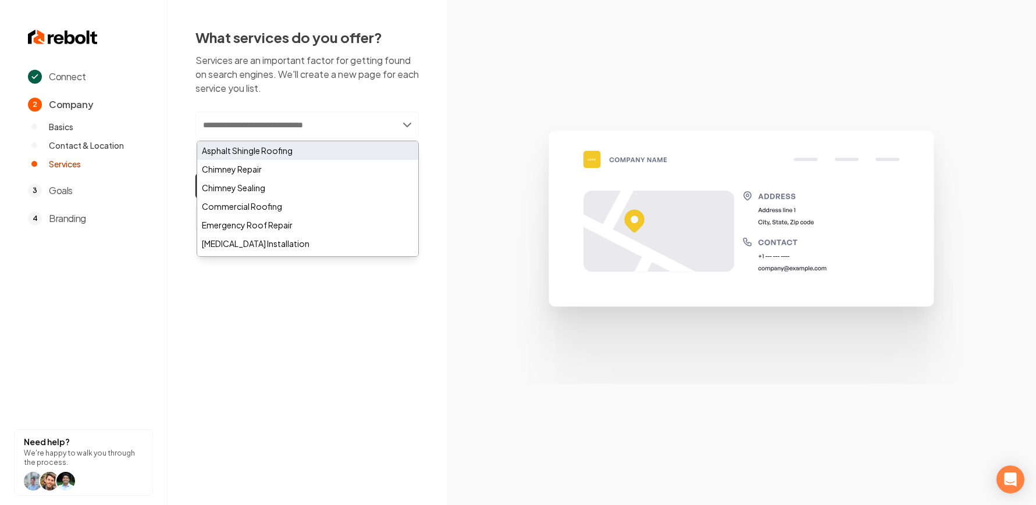
click at [301, 151] on div "Asphalt Shingle Roofing" at bounding box center [307, 150] width 221 height 19
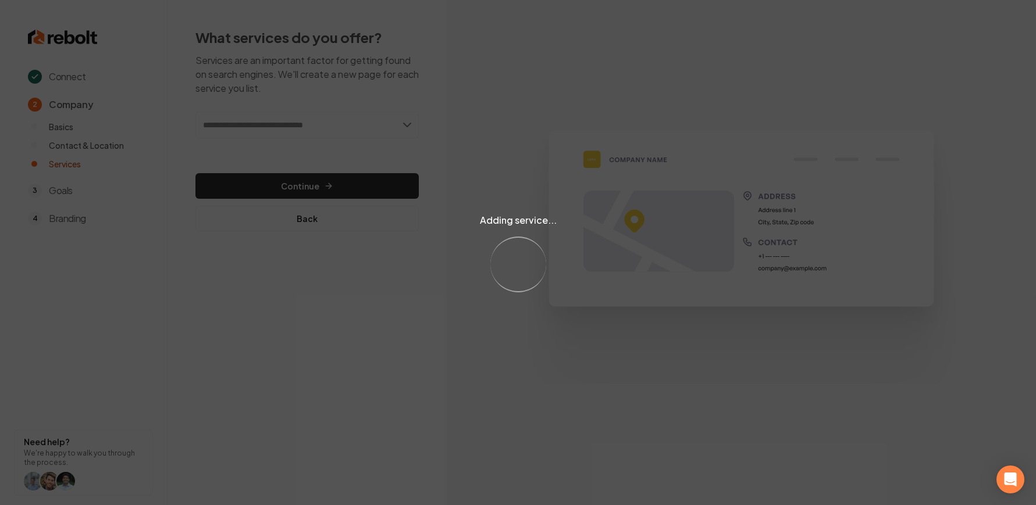
click at [365, 116] on div "Adding service... Loading..." at bounding box center [518, 252] width 1036 height 505
click at [409, 122] on div "Adding service... Loading..." at bounding box center [518, 252] width 1036 height 505
click at [405, 124] on div "Adding service... Loading..." at bounding box center [518, 252] width 1036 height 505
click at [408, 124] on div "Adding service... Loading..." at bounding box center [518, 252] width 1036 height 505
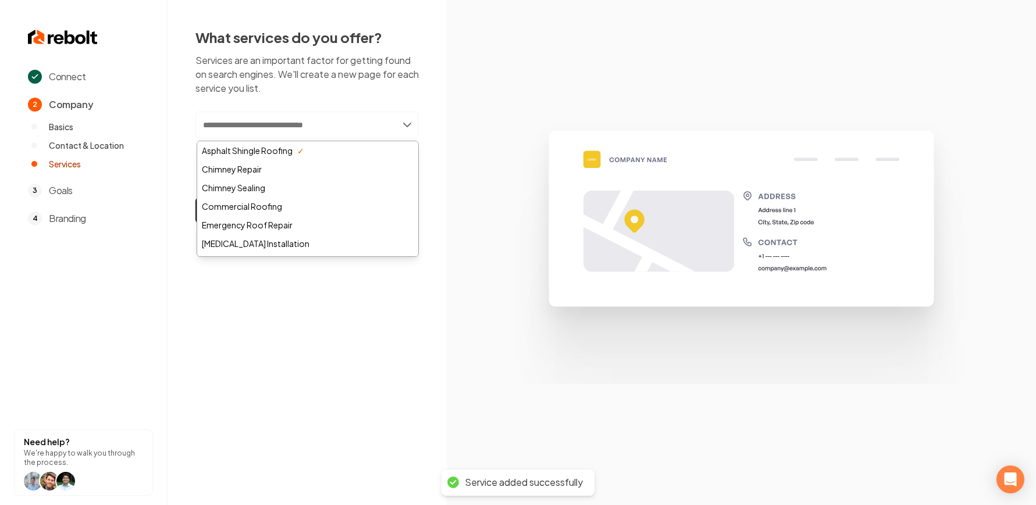
click at [408, 124] on input "text" at bounding box center [306, 125] width 223 height 27
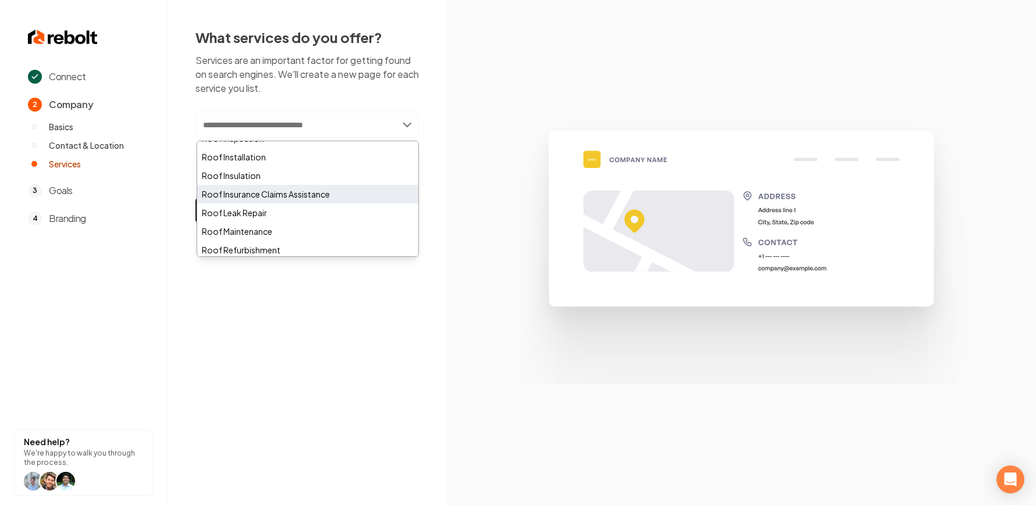
scroll to position [421, 0]
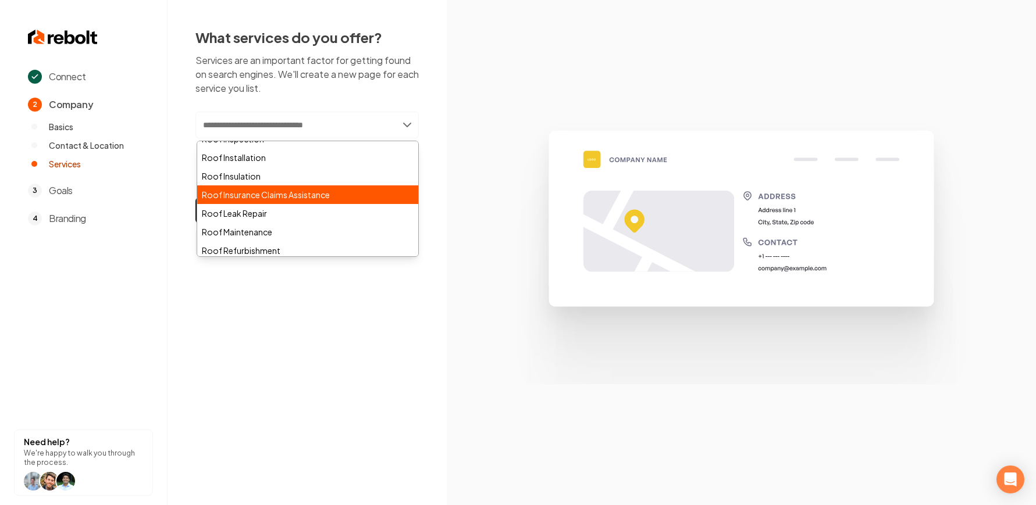
click at [260, 199] on div "Roof Insurance Claims Assistance" at bounding box center [307, 195] width 221 height 19
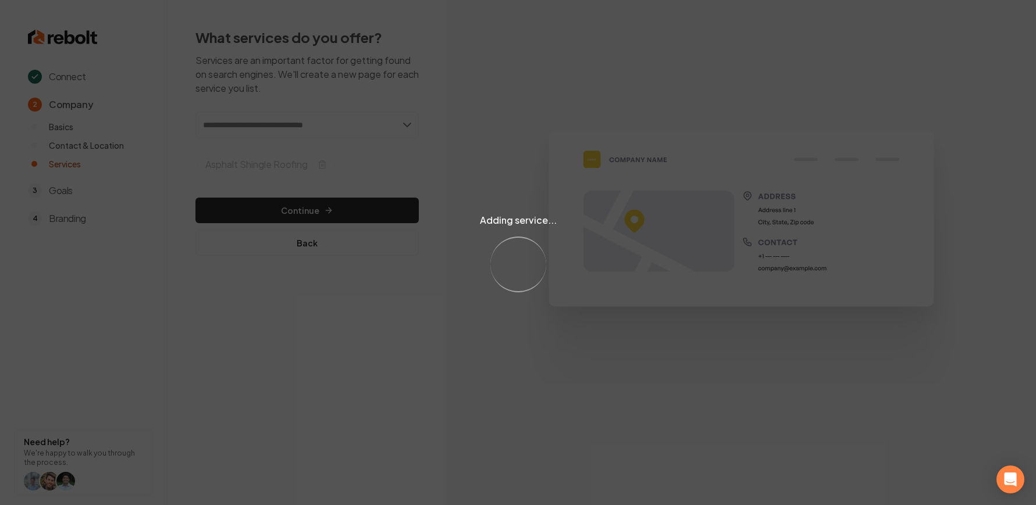
click at [341, 134] on div "Adding service... Loading..." at bounding box center [518, 252] width 1036 height 505
click at [345, 129] on div "Adding service... Loading..." at bounding box center [518, 252] width 1036 height 505
click at [356, 123] on div "Adding service... Loading..." at bounding box center [518, 252] width 1036 height 505
click at [388, 123] on div "Adding service... Loading..." at bounding box center [518, 252] width 1036 height 505
click at [397, 124] on div "Adding service... Loading..." at bounding box center [518, 252] width 1036 height 505
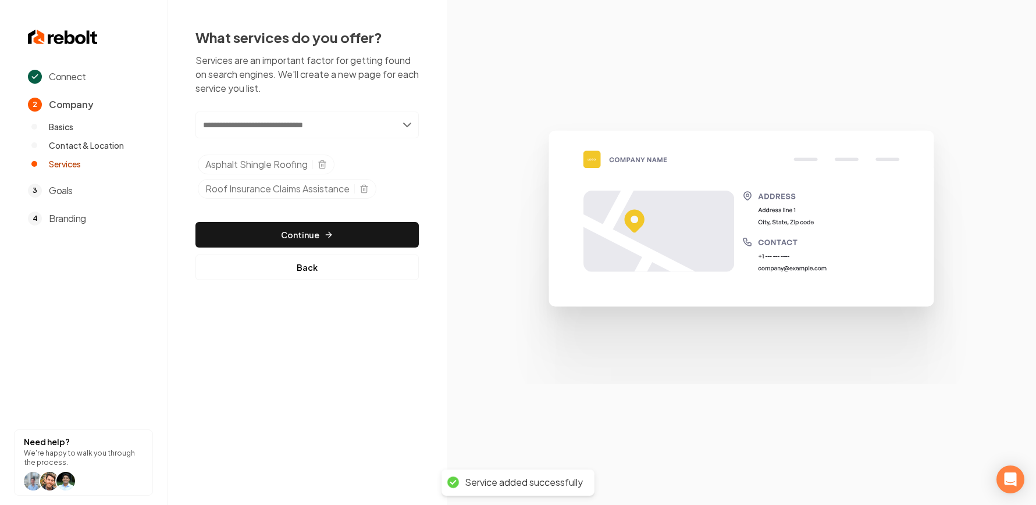
click at [398, 124] on input "text" at bounding box center [306, 125] width 223 height 27
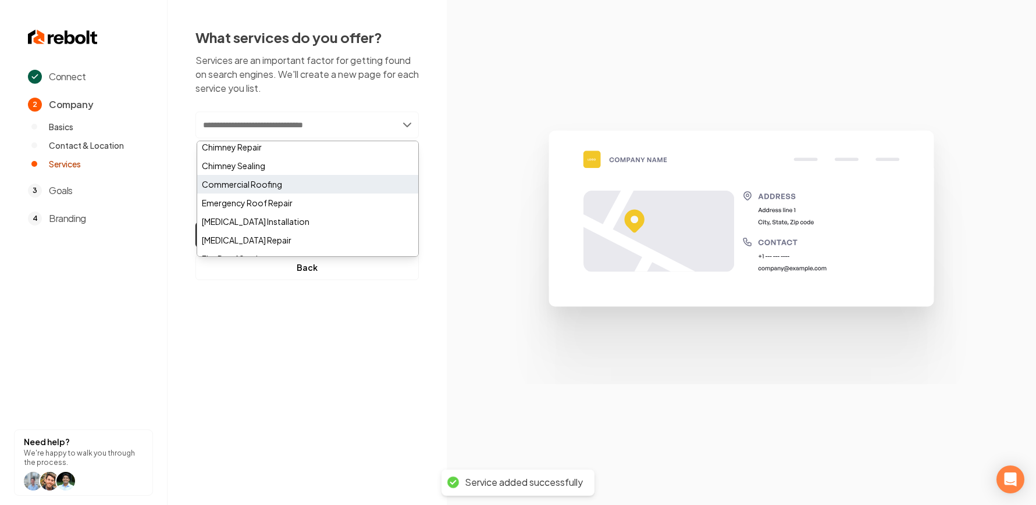
scroll to position [45, 0]
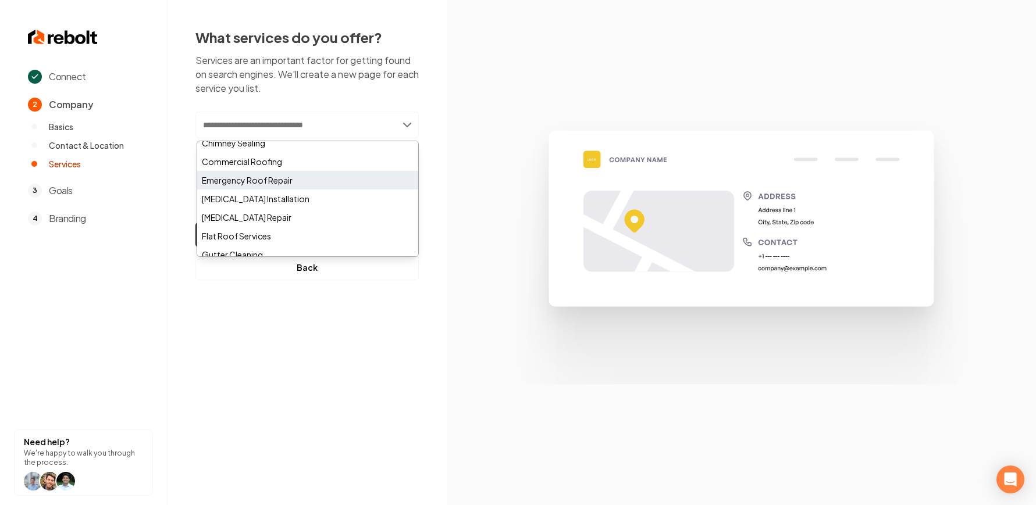
click at [324, 180] on div "Emergency Roof Repair" at bounding box center [307, 180] width 221 height 19
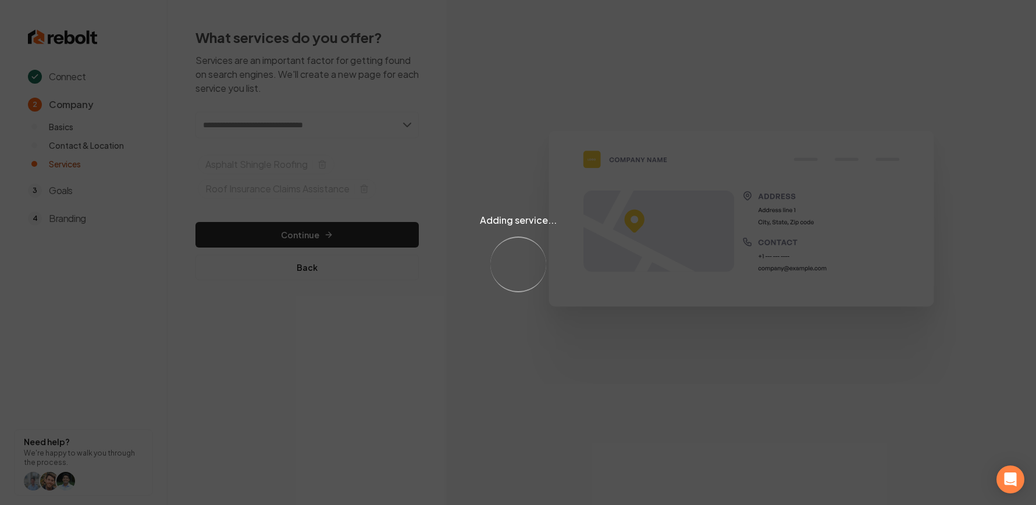
click at [328, 225] on div "Adding service... Loading..." at bounding box center [518, 252] width 1036 height 505
click at [329, 234] on div "Adding service... Loading..." at bounding box center [518, 252] width 1036 height 505
drag, startPoint x: 328, startPoint y: 234, endPoint x: 334, endPoint y: 232, distance: 6.1
click at [329, 234] on div "Adding service... Loading..." at bounding box center [518, 252] width 1036 height 505
click at [334, 232] on div "Adding service... Loading..." at bounding box center [518, 252] width 1036 height 505
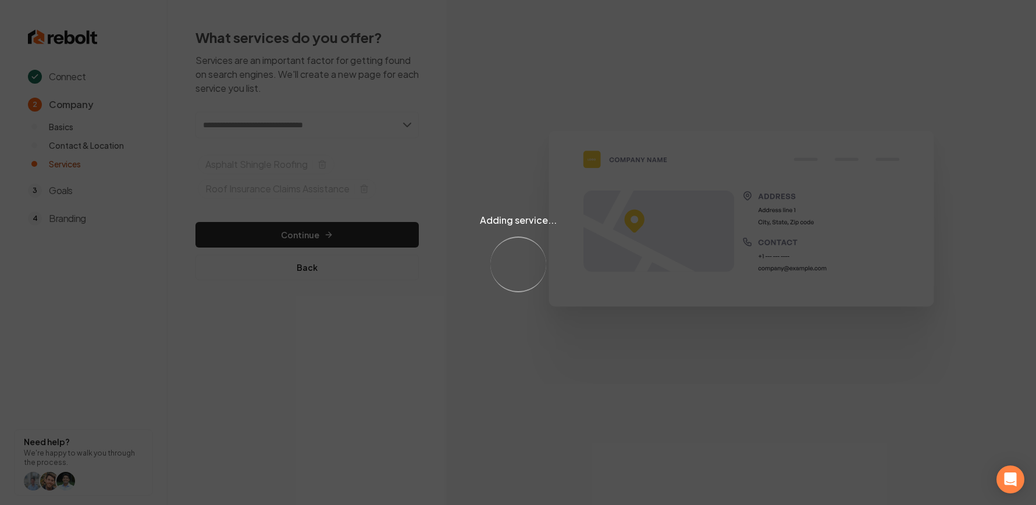
click at [334, 232] on div "Adding service... Loading..." at bounding box center [518, 252] width 1036 height 505
click at [333, 232] on div "Adding service... Loading..." at bounding box center [518, 252] width 1036 height 505
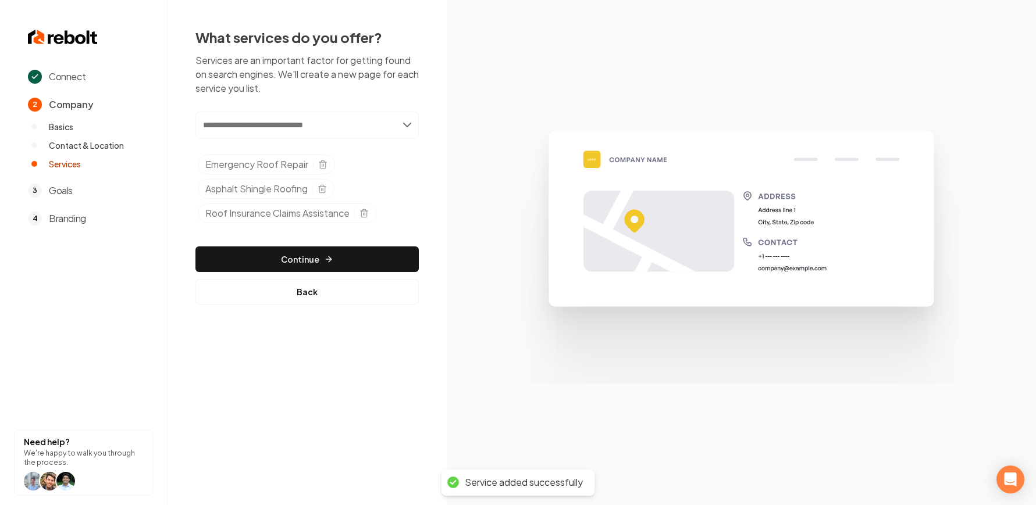
click at [333, 231] on div "Add new or select from suggestions Select a service Emergency Roof Repair Aspha…" at bounding box center [306, 208] width 223 height 193
click at [323, 244] on div "Add new or select from suggestions Select a service Emergency Roof Repair Aspha…" at bounding box center [306, 208] width 223 height 193
click at [319, 247] on button "Continue" at bounding box center [306, 260] width 223 height 26
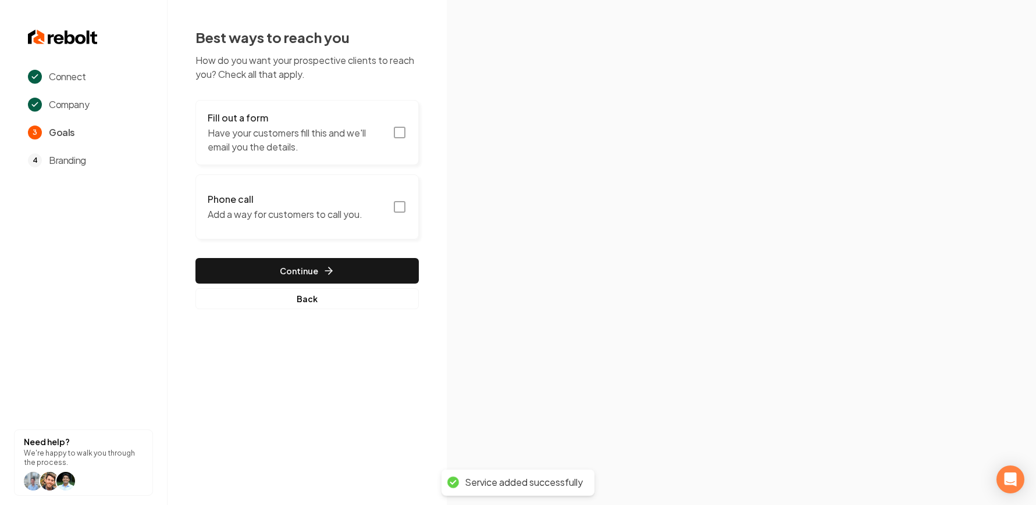
click at [365, 138] on p "Have your customers fill this and we'll email you the details." at bounding box center [297, 140] width 178 height 28
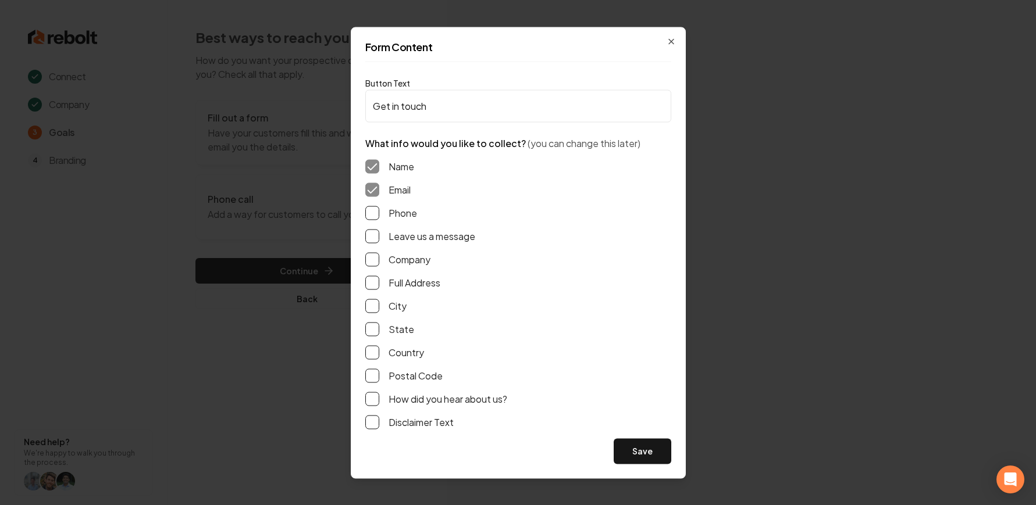
click at [388, 209] on label "Phone" at bounding box center [402, 213] width 28 height 14
click at [379, 209] on button "Phone" at bounding box center [372, 213] width 14 height 14
click at [376, 231] on button "Leave us a message" at bounding box center [372, 236] width 14 height 14
click at [377, 400] on div "How did you hear about us?" at bounding box center [518, 399] width 306 height 14
click at [374, 391] on div "Name Email Phone Leave us a message Company Full Address City State Country Pos…" at bounding box center [518, 294] width 306 height 288
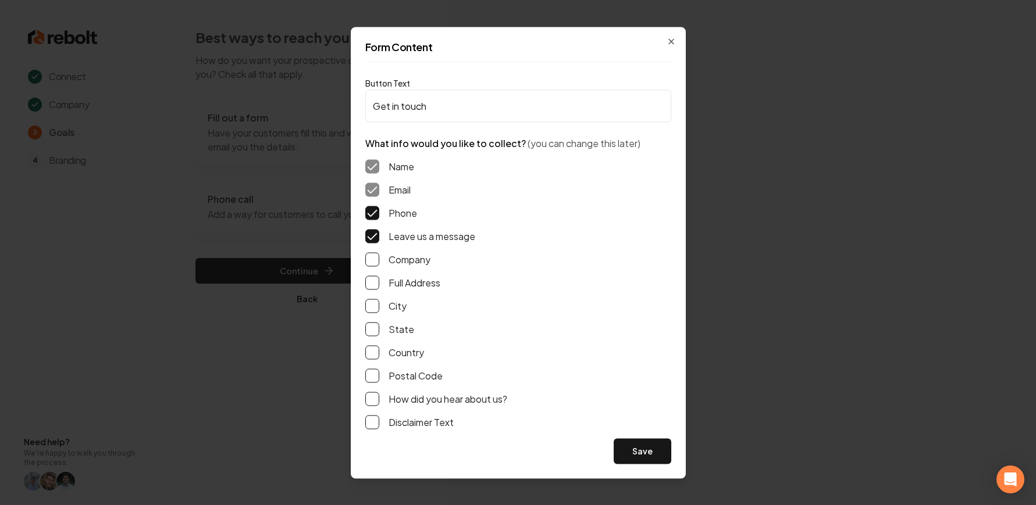
drag, startPoint x: 372, startPoint y: 395, endPoint x: 368, endPoint y: 316, distance: 78.6
click at [372, 395] on button "How did you hear about us?" at bounding box center [372, 399] width 14 height 14
click at [379, 281] on button "Full Address" at bounding box center [372, 283] width 14 height 14
click at [653, 457] on button "Save" at bounding box center [643, 451] width 58 height 26
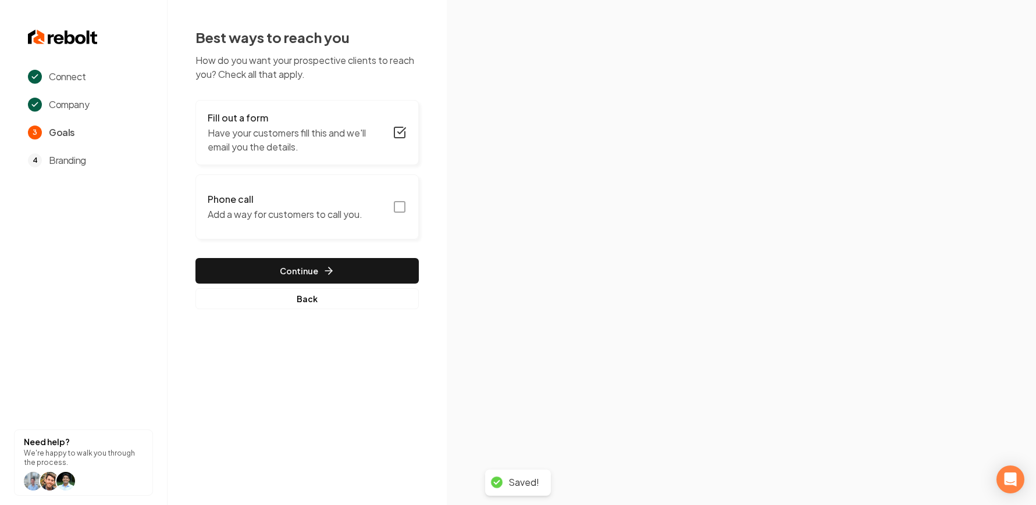
click at [324, 204] on h3 "Phone call" at bounding box center [285, 199] width 155 height 14
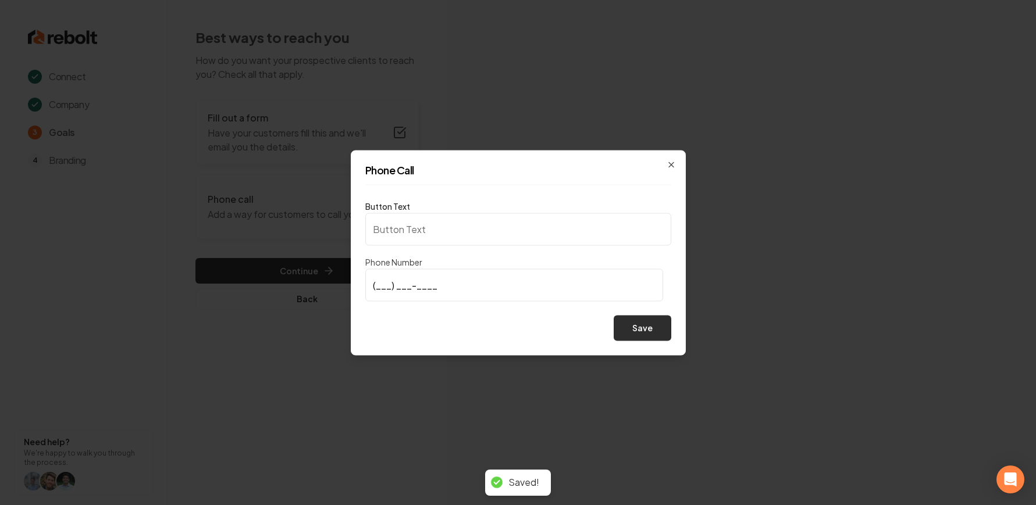
type input "Call us"
type input "(346) 671-6232"
click at [637, 331] on button "Save" at bounding box center [643, 328] width 58 height 26
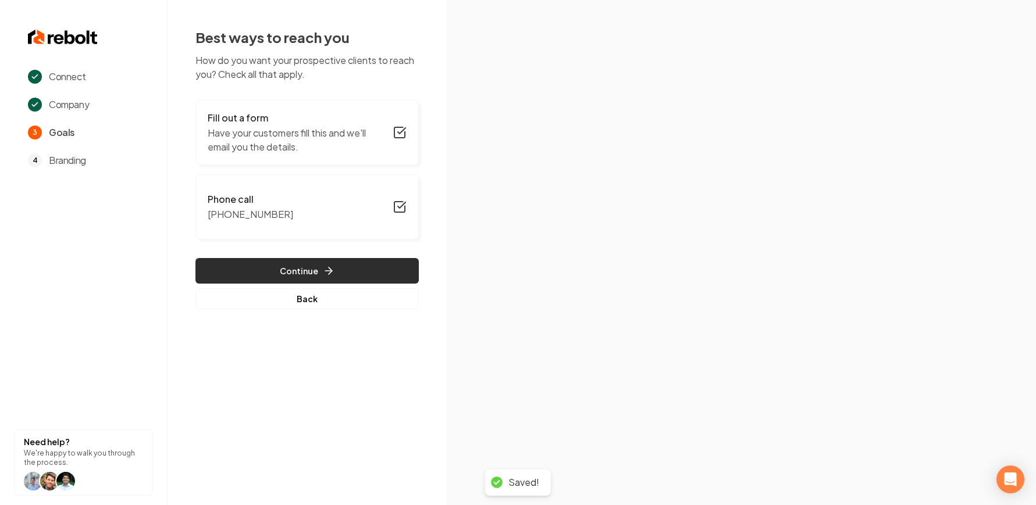
click at [316, 269] on button "Continue" at bounding box center [306, 271] width 223 height 26
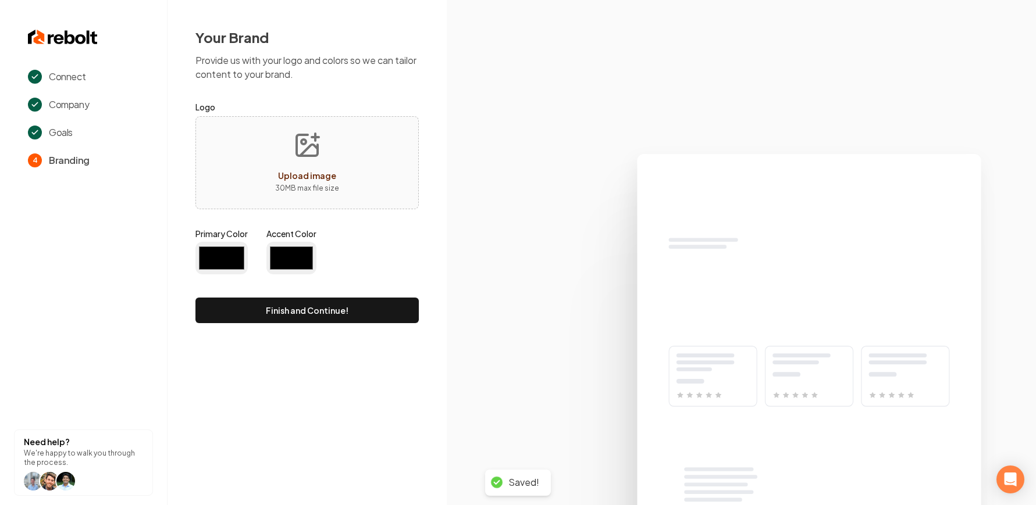
type input "#194d33"
type input "#70be00"
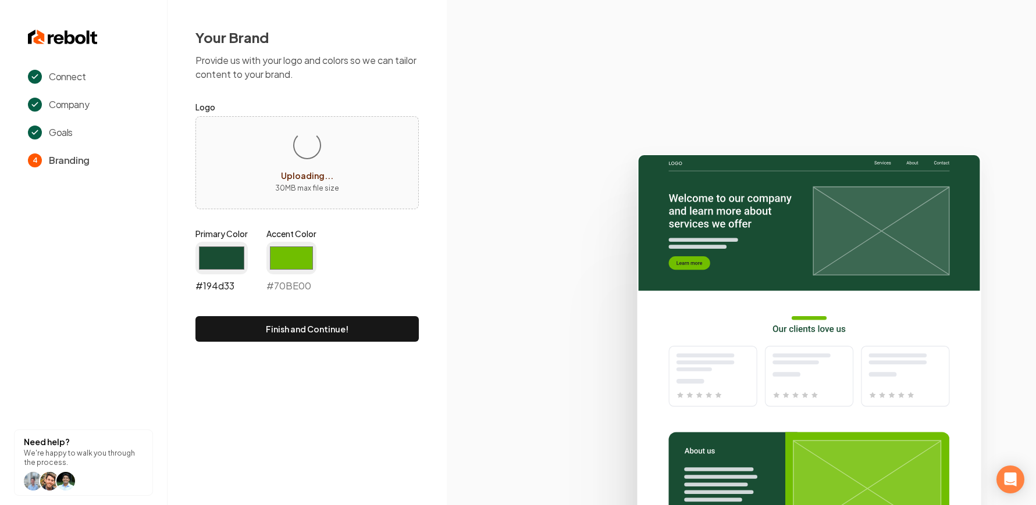
click at [211, 259] on input "#194d33" at bounding box center [221, 258] width 52 height 33
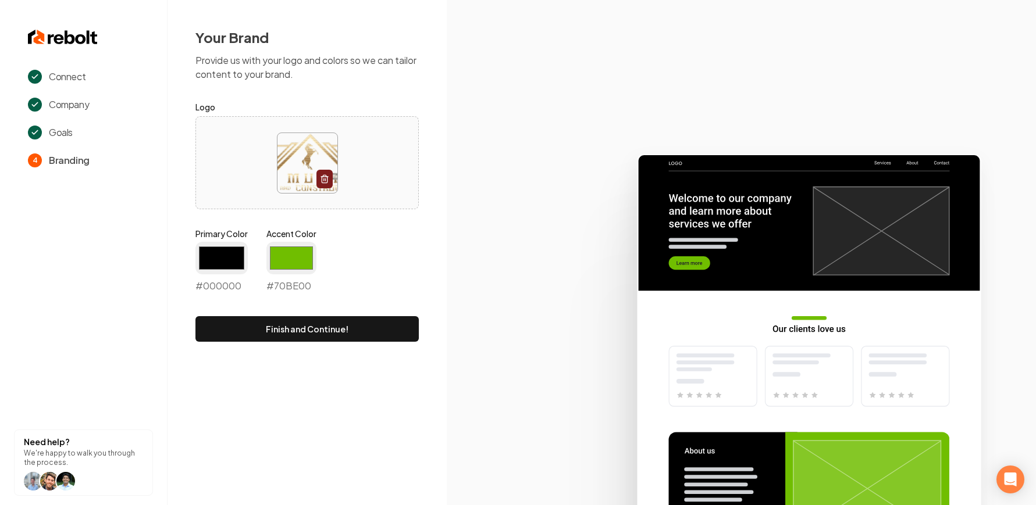
type input "#000000"
click at [277, 256] on div "Primary Color #000000 #000000 Accent Color #70be00 #70BE00" at bounding box center [306, 263] width 223 height 70
click at [277, 256] on input "#70be00" at bounding box center [291, 258] width 50 height 33
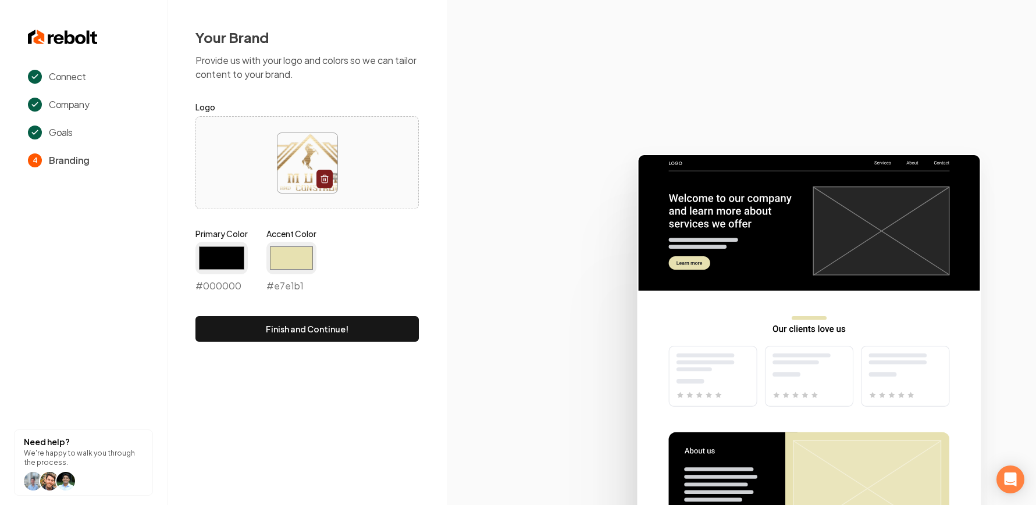
type input "#e7e1b1"
drag, startPoint x: 443, startPoint y: 192, endPoint x: 408, endPoint y: 288, distance: 102.6
click at [443, 192] on div "Your Brand Provide us with your logo and colors so we can tailor content to you…" at bounding box center [306, 185] width 279 height 370
click at [394, 322] on button "Finish and Continue!" at bounding box center [306, 329] width 223 height 26
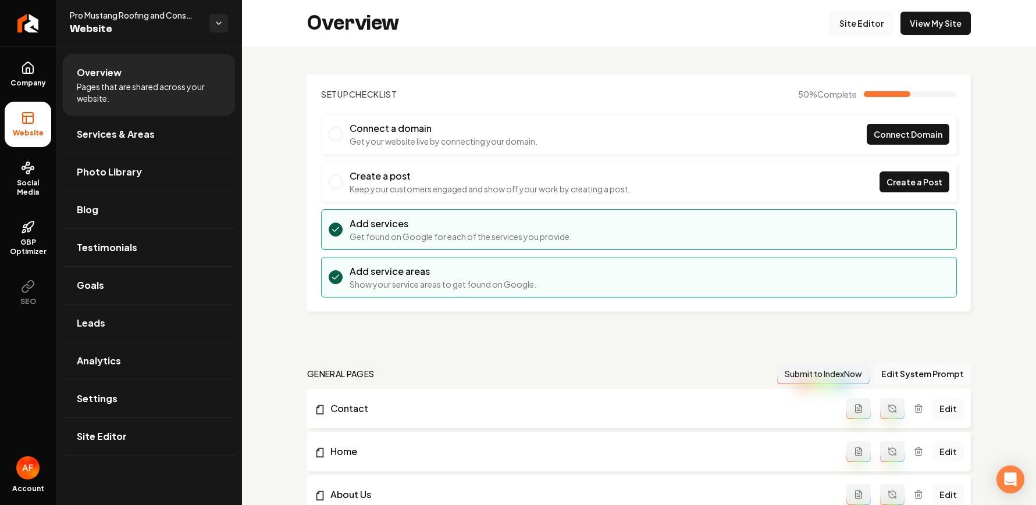
click at [848, 16] on link "Site Editor" at bounding box center [861, 23] width 64 height 23
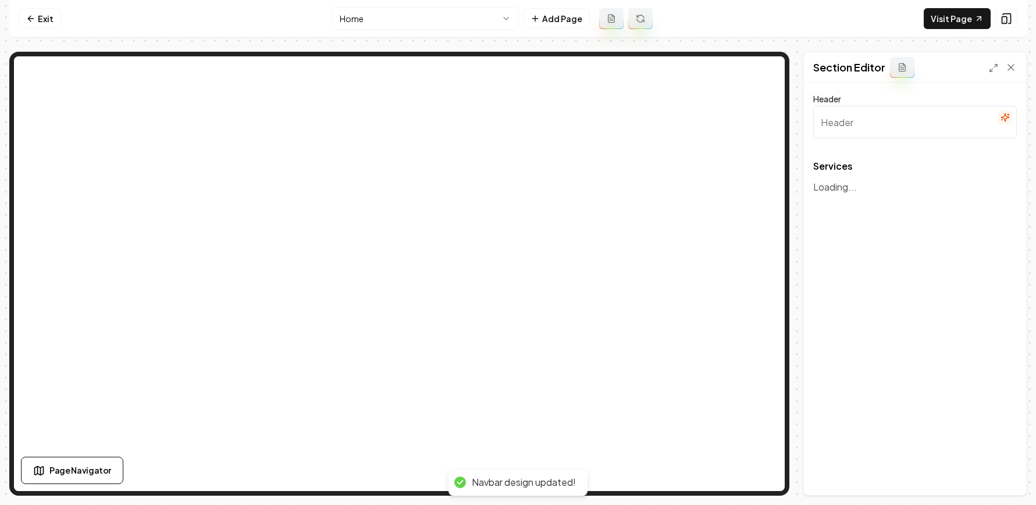
type input "Our Roofing Services"
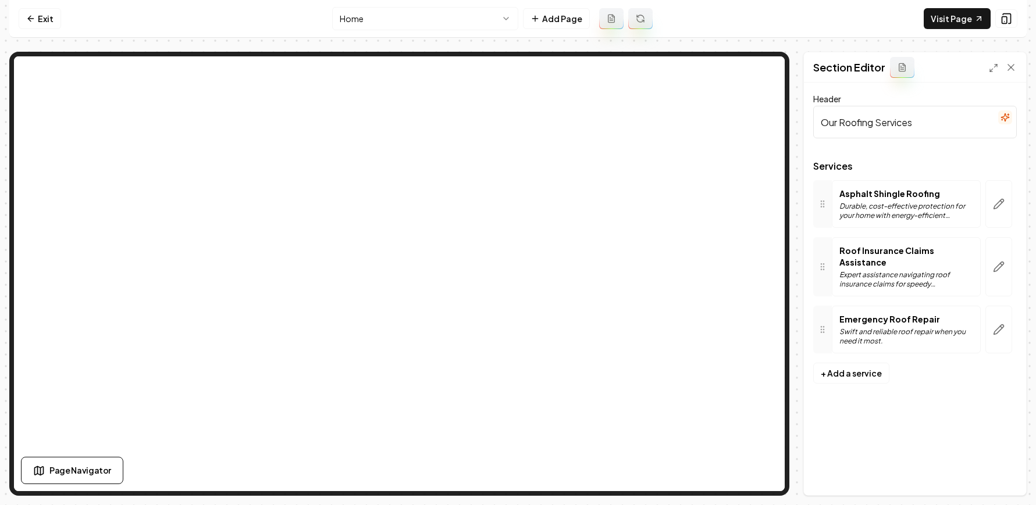
click at [939, 2] on nav "Exit Home Add Page Visit Page" at bounding box center [517, 19] width 1017 height 38
click at [951, 14] on link "Visit Page" at bounding box center [956, 18] width 67 height 21
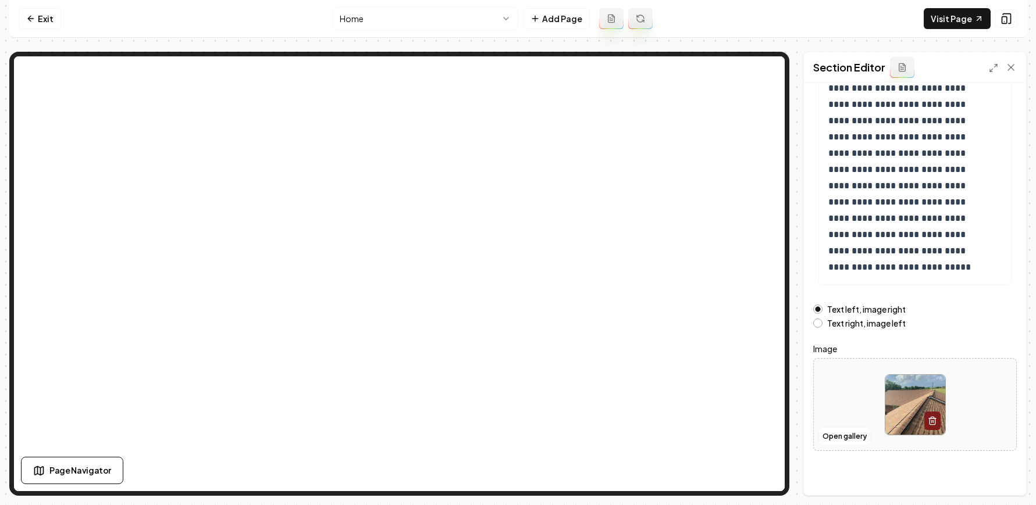
scroll to position [123, 0]
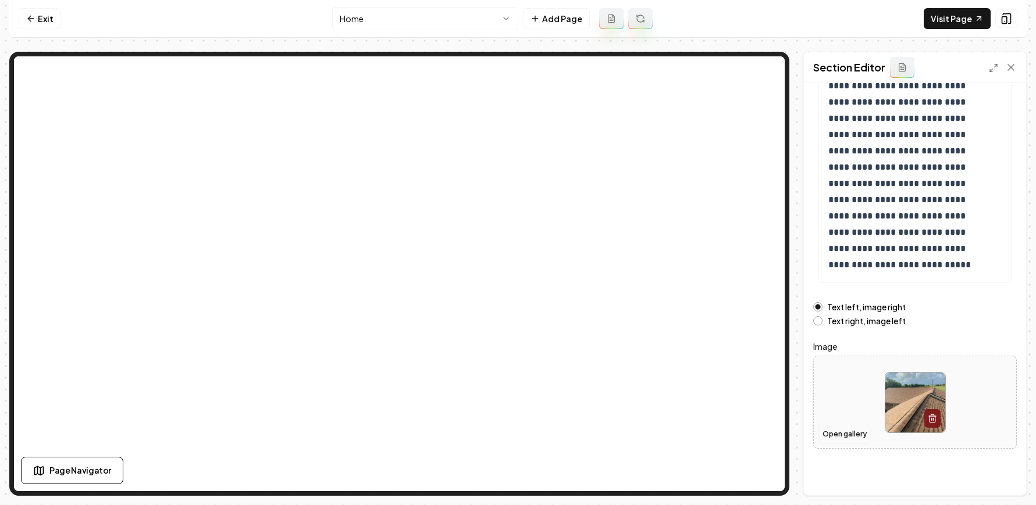
click at [842, 432] on button "Open gallery" at bounding box center [844, 434] width 52 height 19
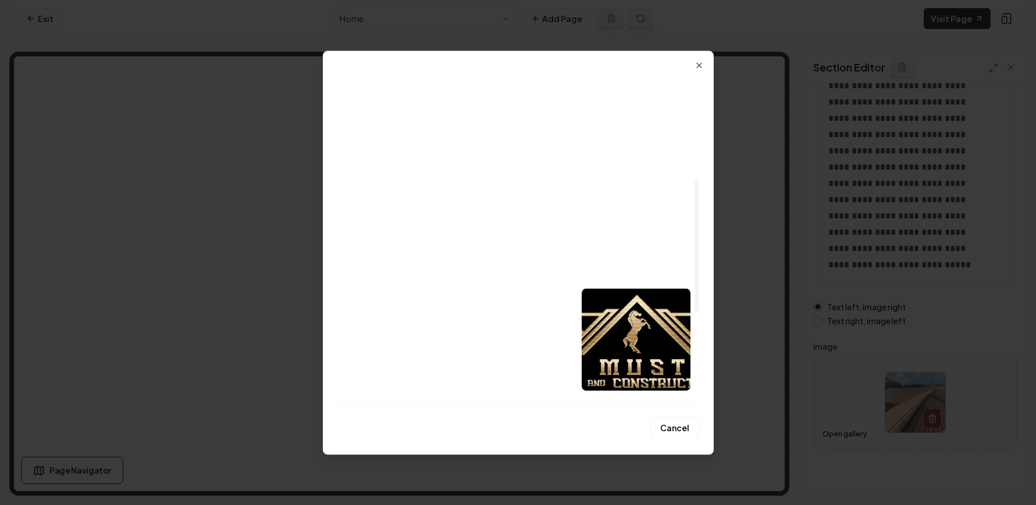
scroll to position [256, 0]
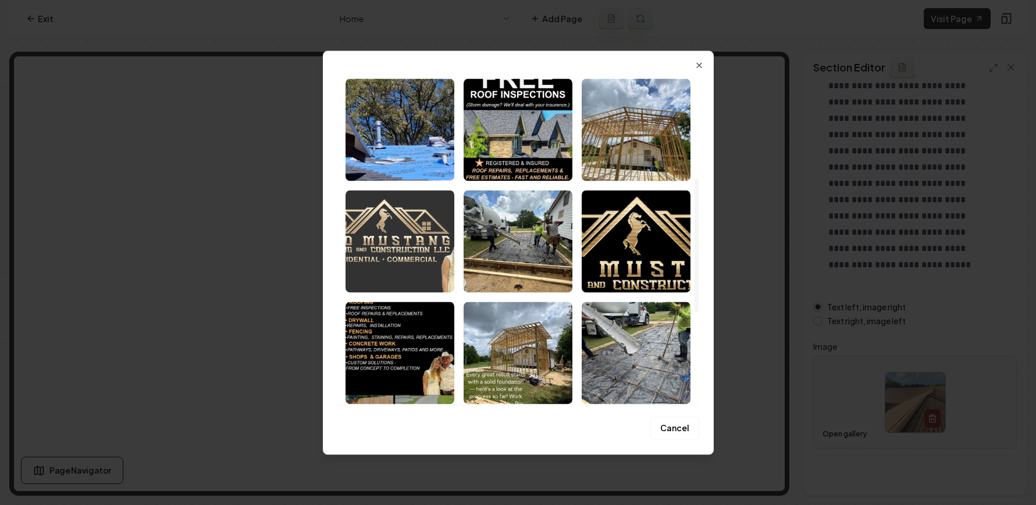
click at [402, 272] on img "Select image image_689a6a555c7cd75eb8771617.jpeg" at bounding box center [399, 241] width 109 height 102
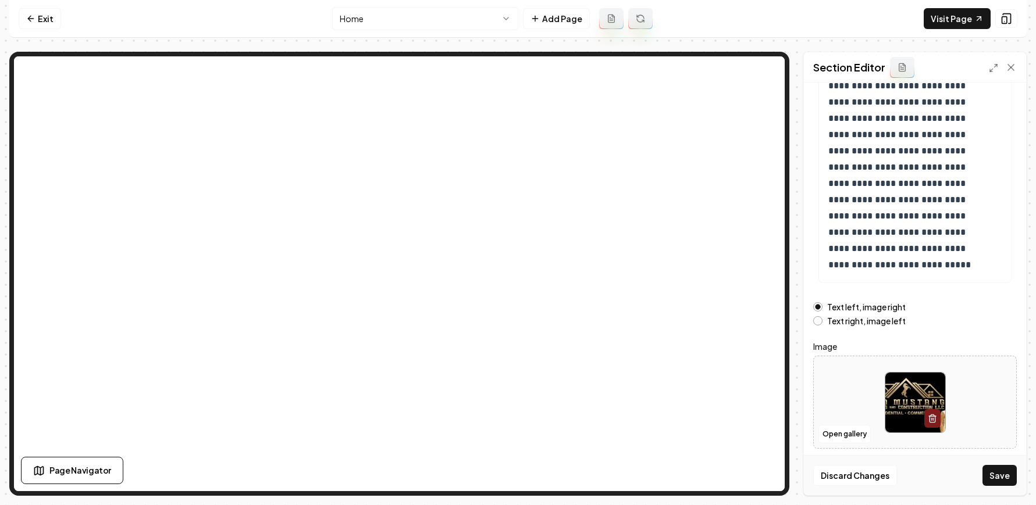
drag, startPoint x: 1006, startPoint y: 479, endPoint x: 993, endPoint y: 463, distance: 20.2
click at [1006, 479] on button "Save" at bounding box center [999, 475] width 34 height 21
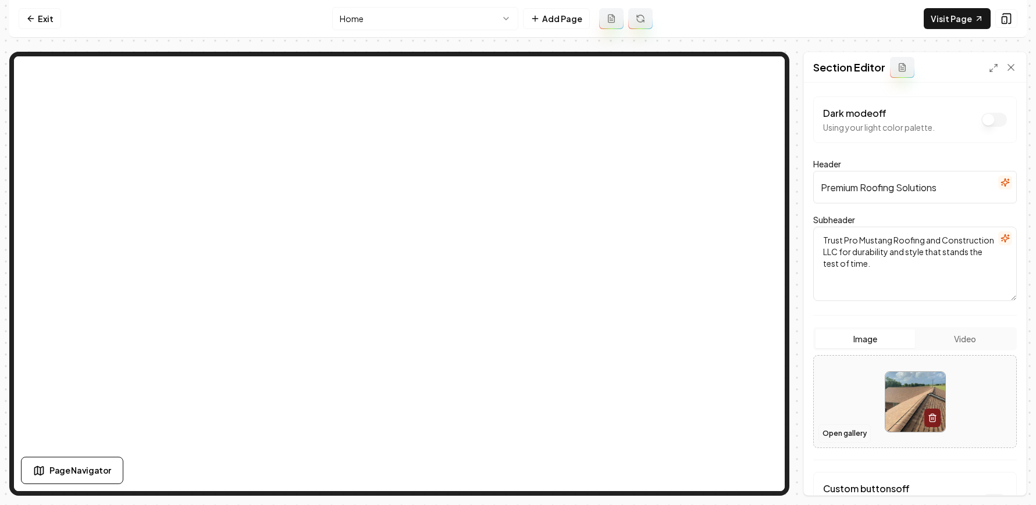
click at [839, 438] on button "Open gallery" at bounding box center [844, 434] width 52 height 19
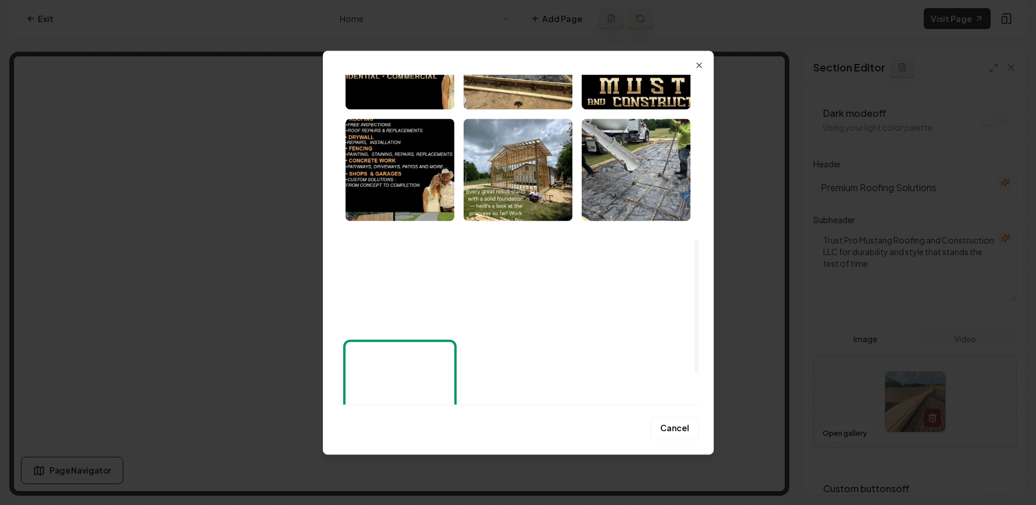
scroll to position [484, 0]
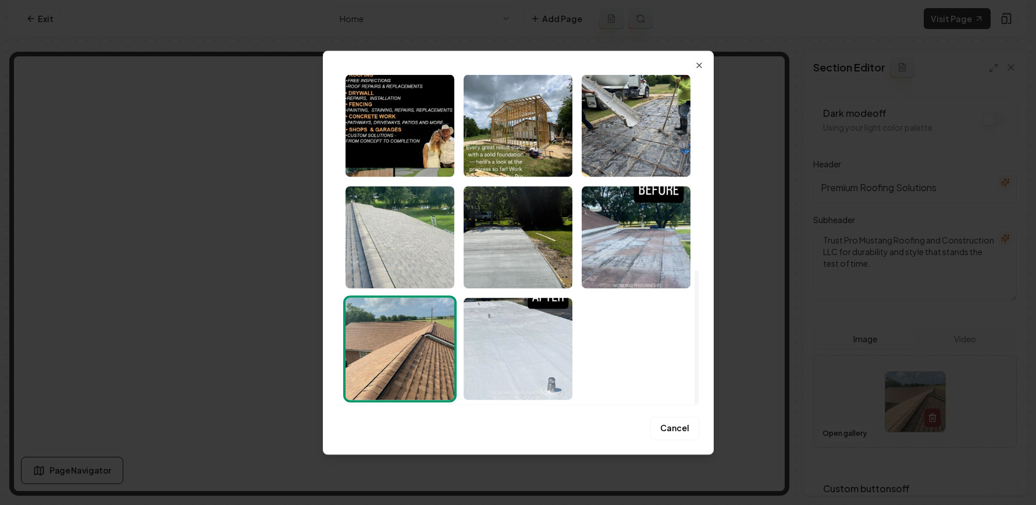
click at [409, 336] on img "Select image image_689a6a545c7cd75eb8771460.jpeg" at bounding box center [399, 349] width 109 height 102
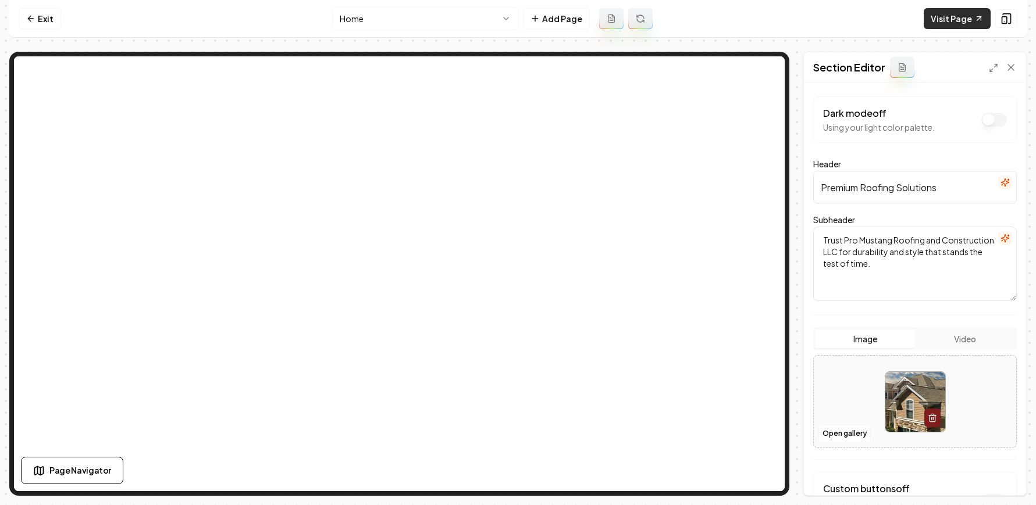
click at [956, 20] on link "Visit Page" at bounding box center [956, 18] width 67 height 21
click at [28, 20] on icon at bounding box center [30, 18] width 9 height 9
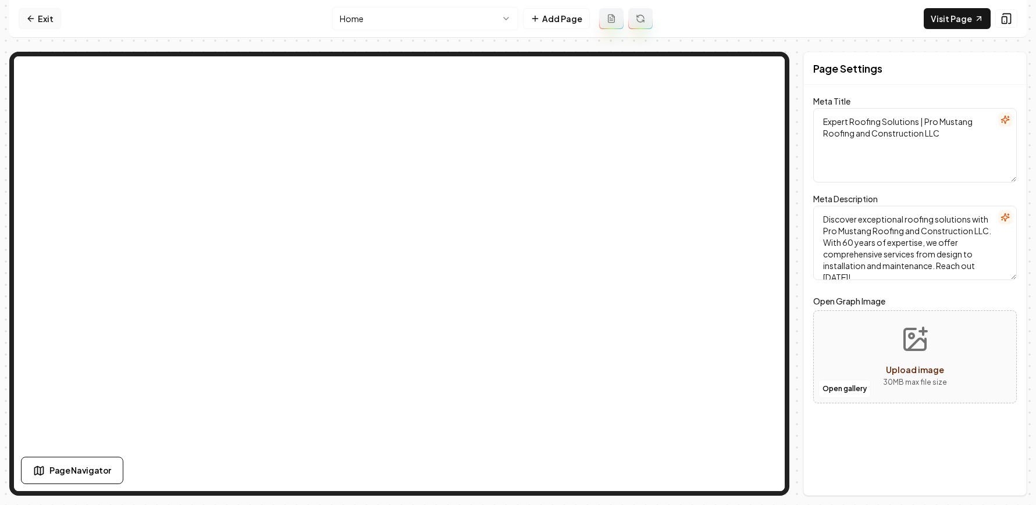
click at [46, 23] on link "Exit" at bounding box center [40, 18] width 42 height 21
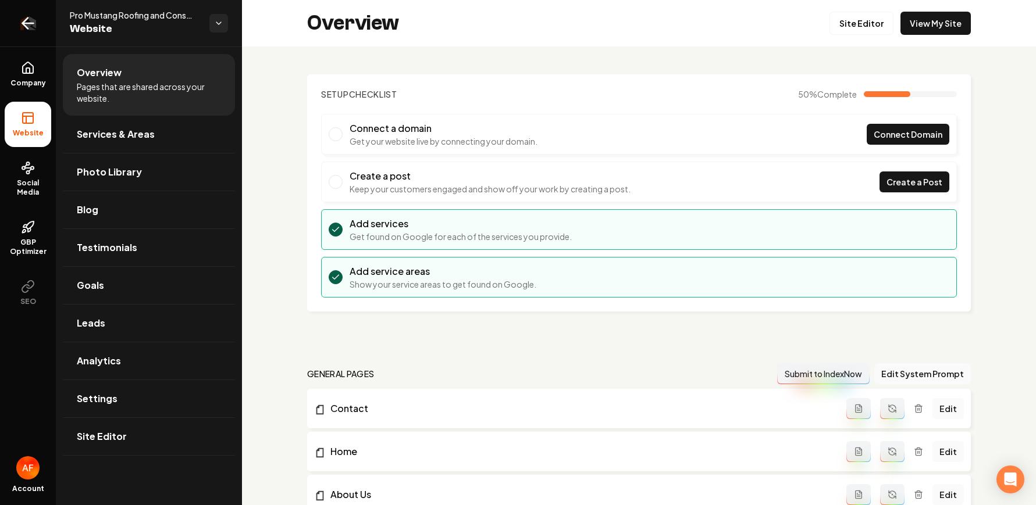
click at [27, 27] on icon "Return to dashboard" at bounding box center [25, 23] width 5 height 11
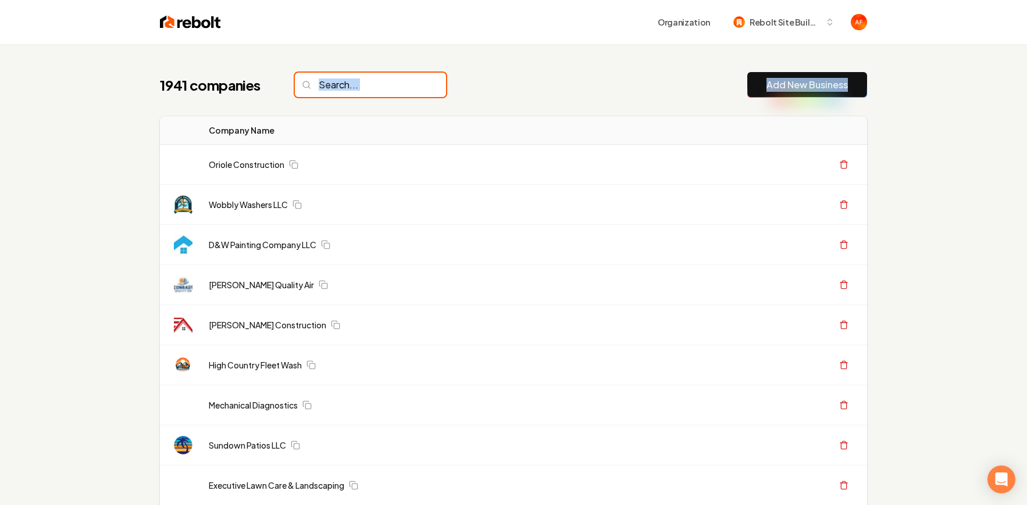
click at [365, 94] on input "search" at bounding box center [370, 85] width 151 height 24
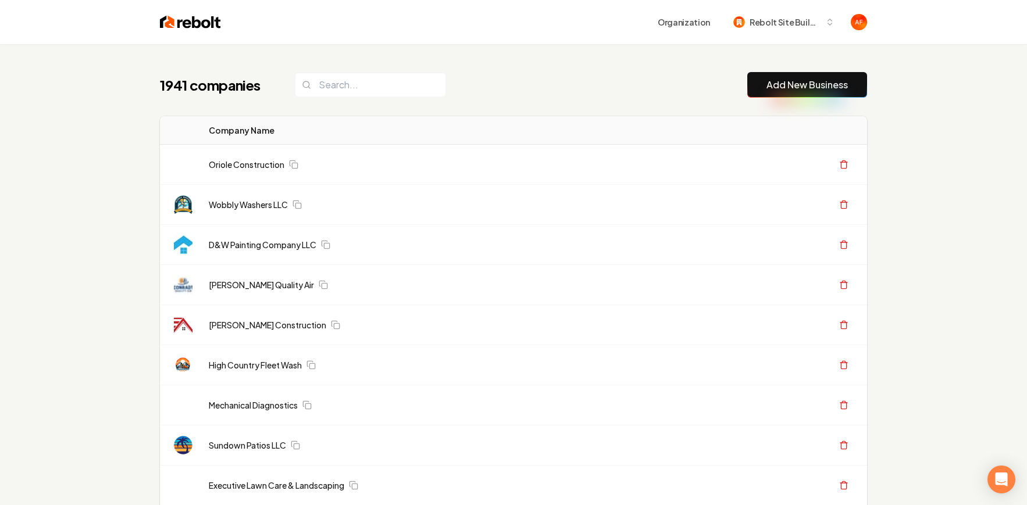
click at [515, 80] on div "1941 companies Add New Business" at bounding box center [513, 85] width 707 height 26
click at [350, 85] on input "search" at bounding box center [370, 85] width 151 height 24
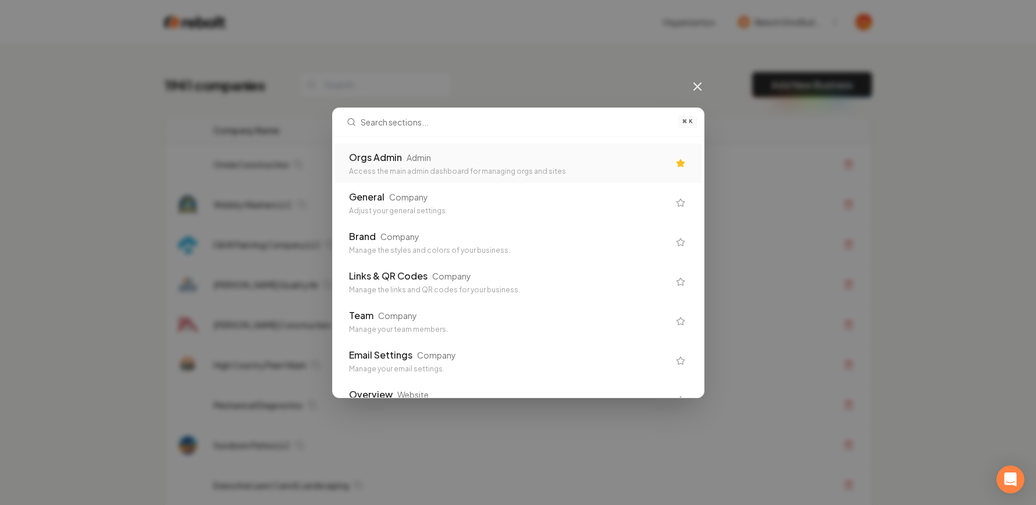
click at [515, 163] on div "Orgs Admin Admin" at bounding box center [509, 158] width 320 height 14
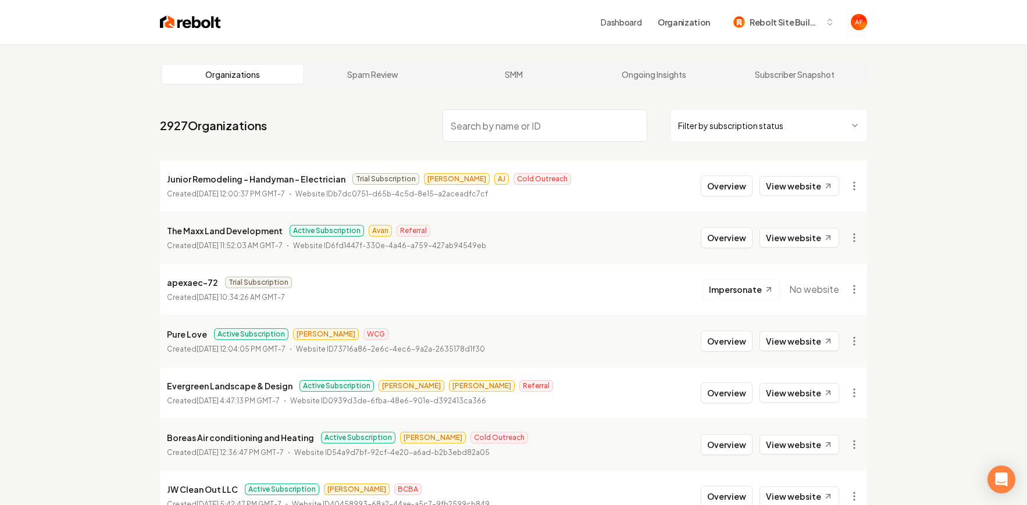
click at [526, 129] on input "search" at bounding box center [545, 125] width 205 height 33
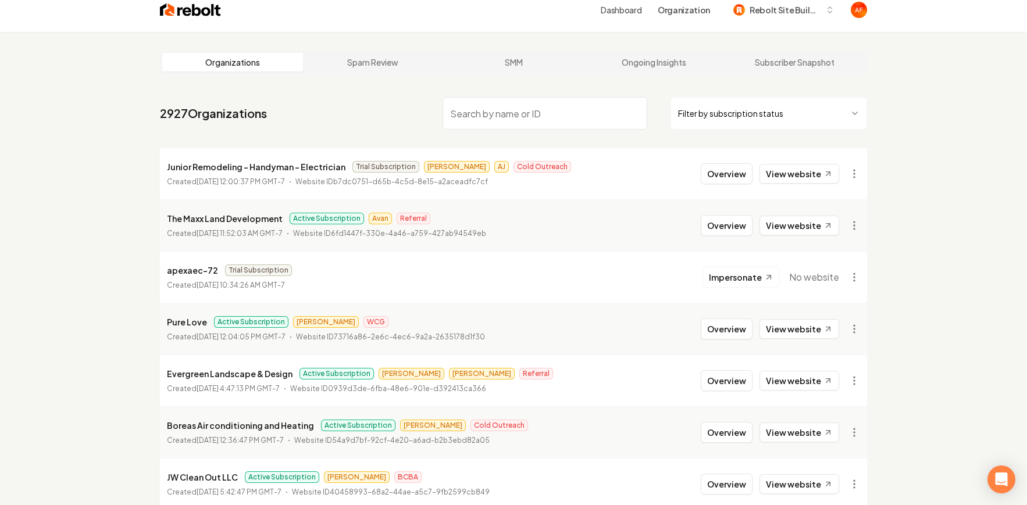
scroll to position [258, 0]
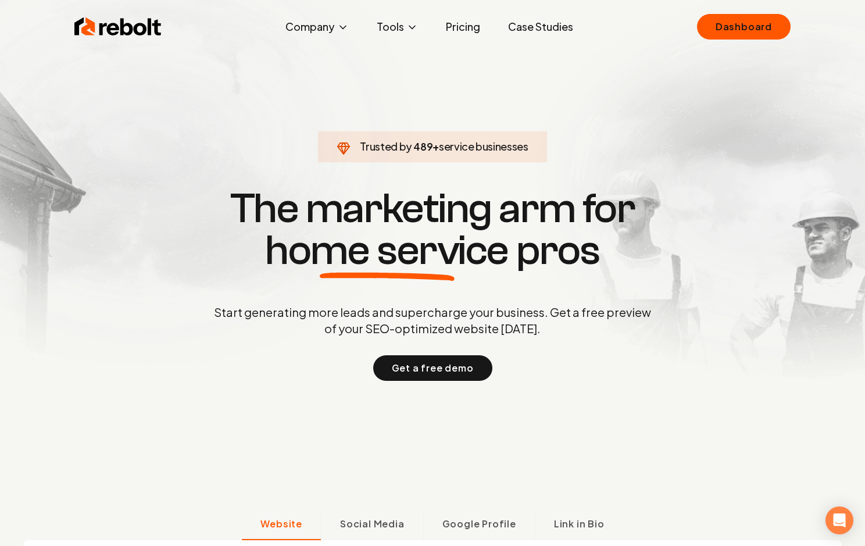
click at [541, 22] on link "Case Studies" at bounding box center [541, 26] width 84 height 23
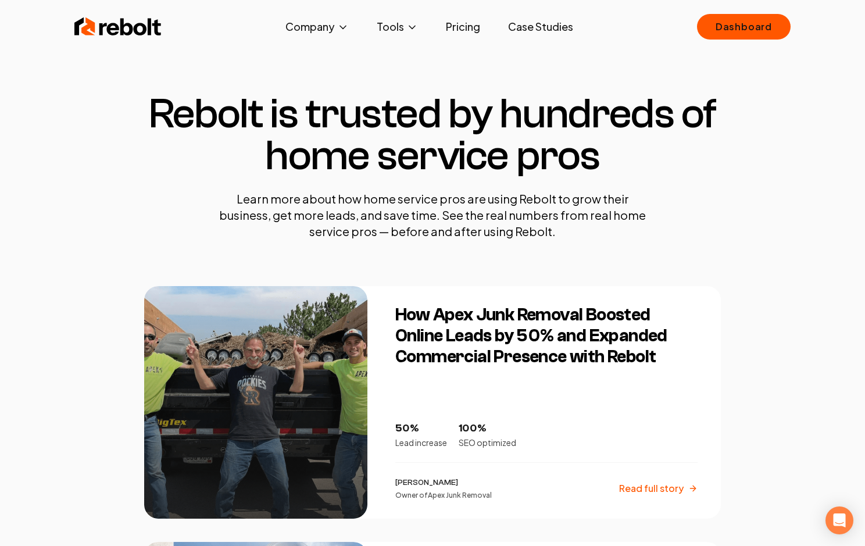
click at [140, 20] on img at bounding box center [117, 26] width 87 height 23
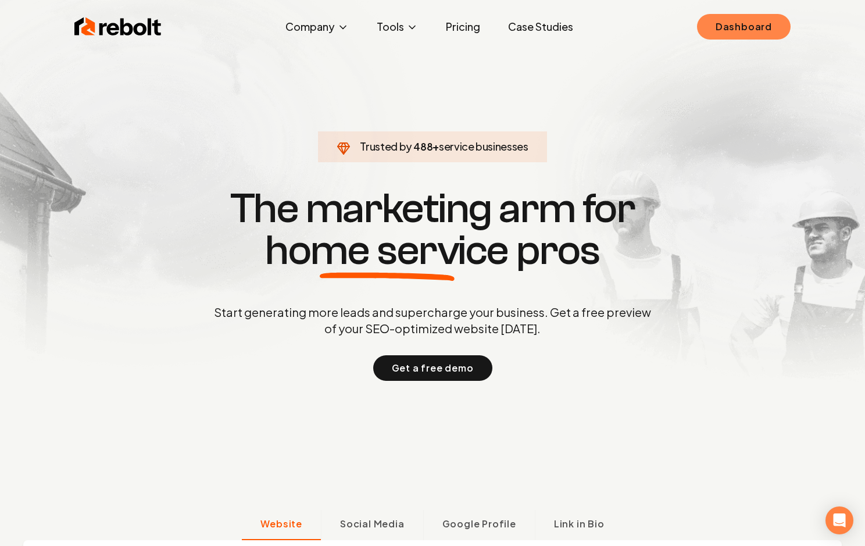
click at [715, 23] on link "Dashboard" at bounding box center [744, 27] width 94 height 26
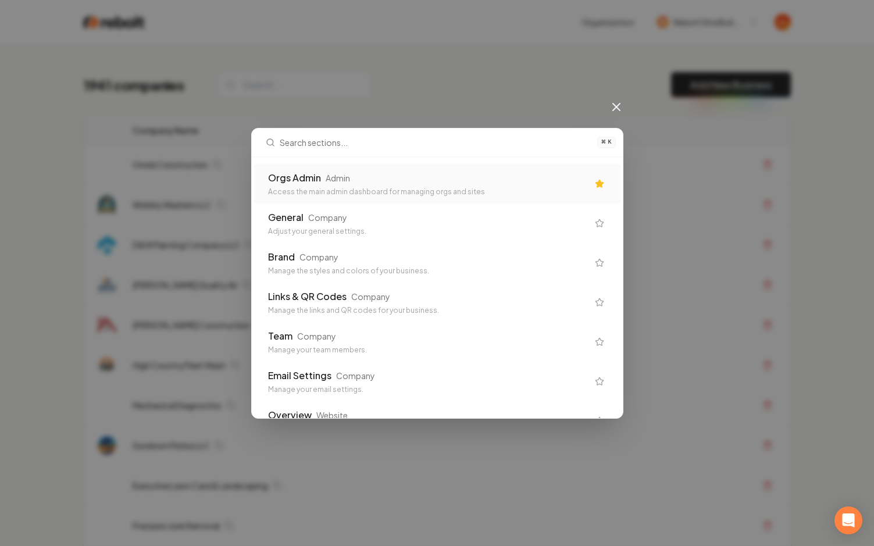
click at [298, 179] on div "Orgs Admin" at bounding box center [294, 178] width 53 height 14
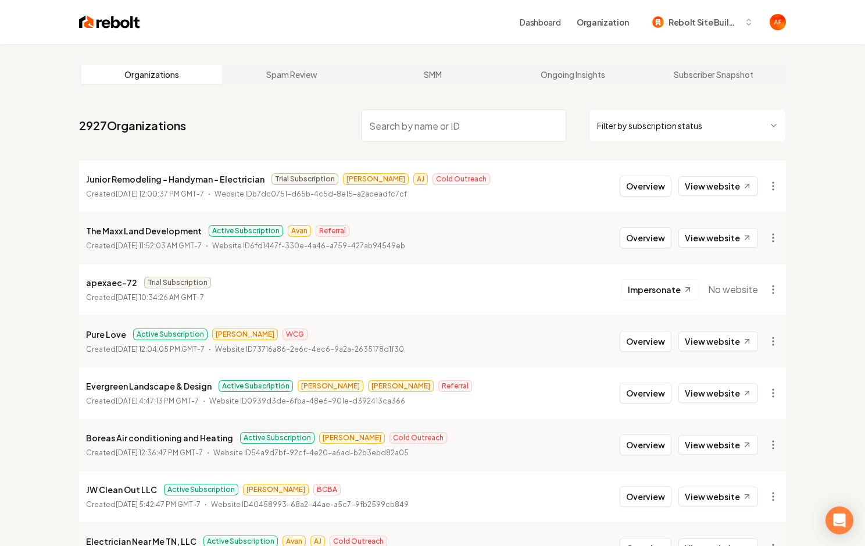
click at [439, 124] on input "search" at bounding box center [464, 125] width 205 height 33
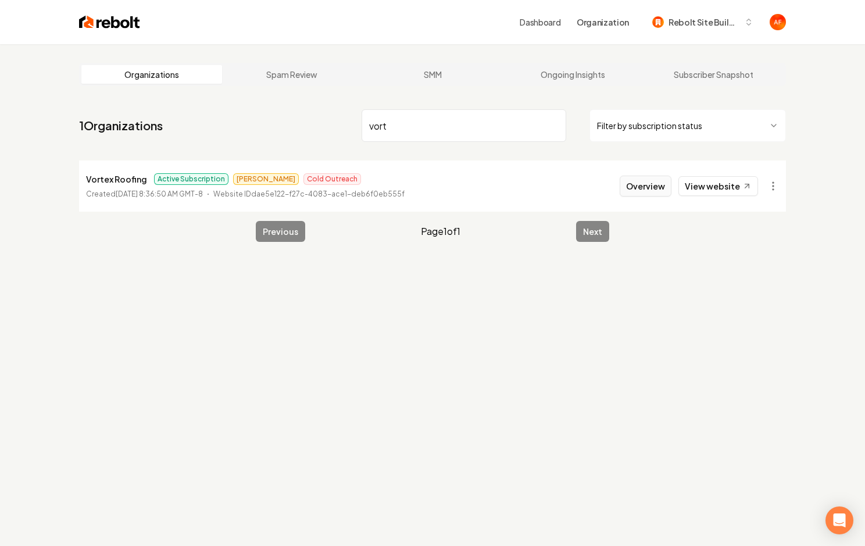
type input "vort"
click at [639, 186] on button "Overview" at bounding box center [646, 186] width 52 height 21
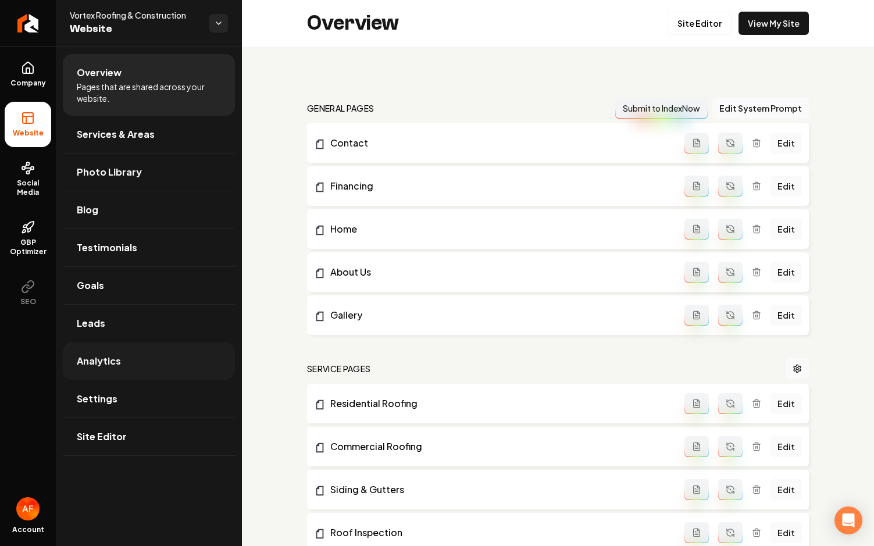
click at [126, 363] on link "Analytics" at bounding box center [149, 361] width 172 height 37
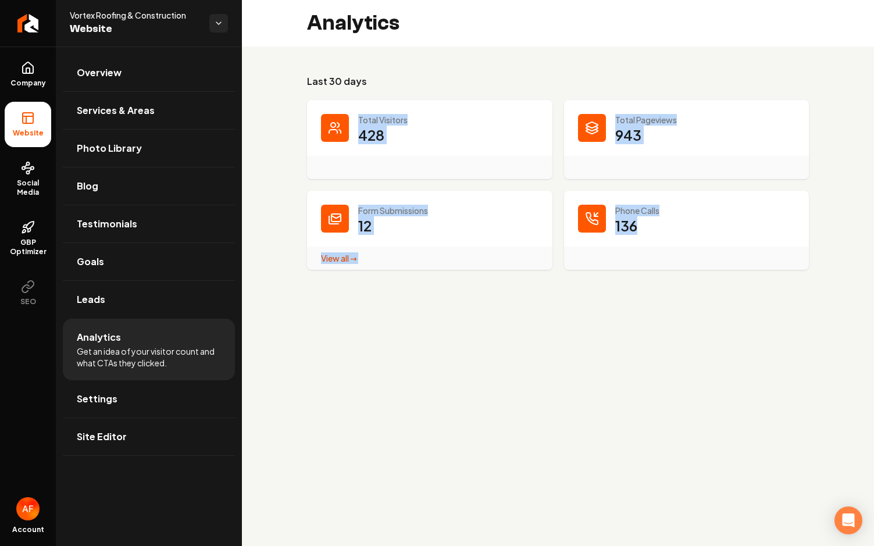
drag, startPoint x: 680, startPoint y: 242, endPoint x: 338, endPoint y: 102, distance: 368.8
click at [338, 102] on dl "Total Visitors 428 Total Pageviews 943 Form Submissions 12 View all → Form Subm…" at bounding box center [558, 185] width 502 height 170
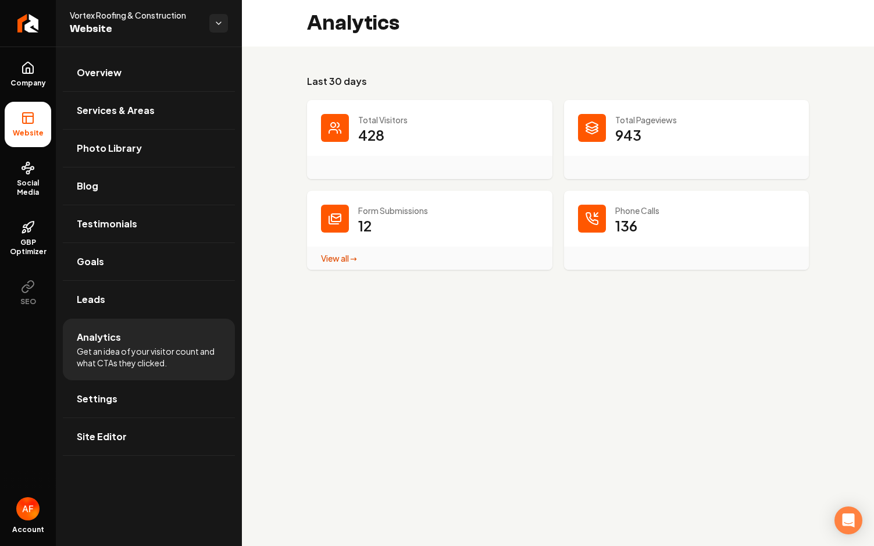
click at [352, 105] on div "Total Visitors 428" at bounding box center [429, 139] width 245 height 79
drag, startPoint x: 301, startPoint y: 81, endPoint x: 430, endPoint y: 73, distance: 129.4
click at [430, 73] on div "Last 30 days Total Visitors 428 Total Pageviews 943 Form Submissions 12 View al…" at bounding box center [558, 172] width 632 height 251
click at [426, 84] on h3 "Last 30 days" at bounding box center [558, 81] width 502 height 14
click at [123, 308] on link "Leads" at bounding box center [149, 299] width 172 height 37
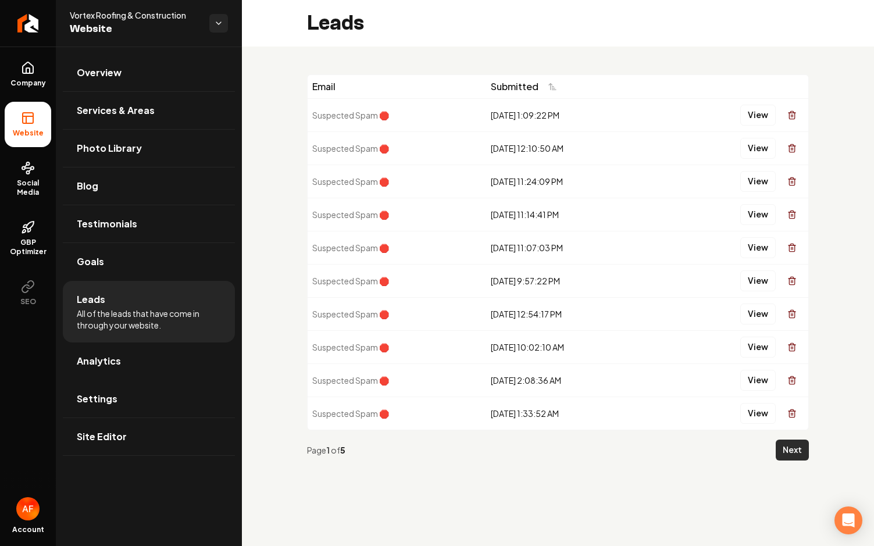
click at [797, 448] on button "Next" at bounding box center [792, 450] width 33 height 21
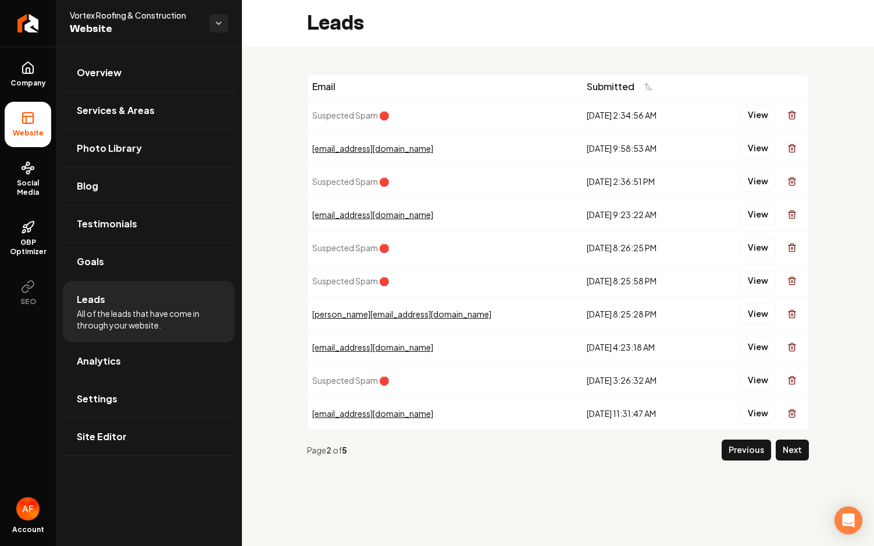
drag, startPoint x: 519, startPoint y: 147, endPoint x: 620, endPoint y: 155, distance: 101.0
click at [620, 155] on tr "[EMAIL_ADDRESS][DOMAIN_NAME] [DATE] 9:58:53 AM View" at bounding box center [558, 147] width 501 height 33
drag, startPoint x: 533, startPoint y: 224, endPoint x: 609, endPoint y: 210, distance: 77.0
click at [609, 210] on td "[DATE] 9:23:22 AM" at bounding box center [642, 214] width 120 height 33
drag, startPoint x: 512, startPoint y: 211, endPoint x: 623, endPoint y: 213, distance: 111.1
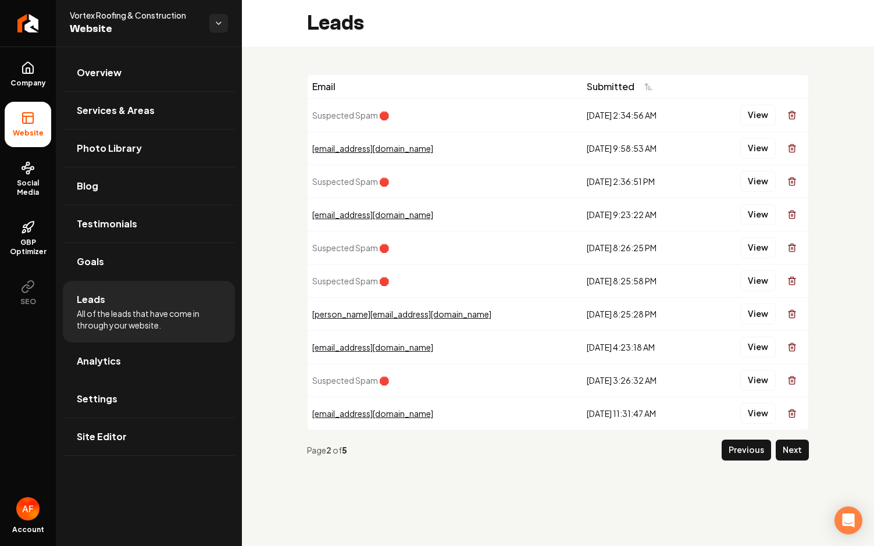
click at [623, 213] on tr "[EMAIL_ADDRESS][DOMAIN_NAME] [DATE] 9:23:22 AM View" at bounding box center [558, 214] width 501 height 33
click at [751, 147] on button "View" at bounding box center [757, 148] width 35 height 21
click at [736, 219] on div "View" at bounding box center [755, 214] width 97 height 23
click at [753, 212] on button "View" at bounding box center [757, 214] width 35 height 21
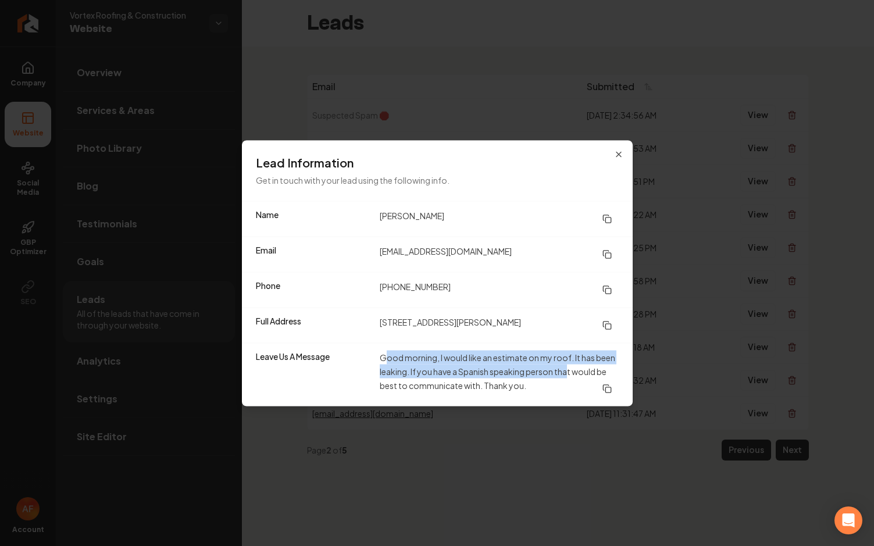
drag, startPoint x: 385, startPoint y: 354, endPoint x: 570, endPoint y: 376, distance: 186.2
click at [570, 376] on dd "Good morning, I would like an estimate on my roof. It has been leaking. If you …" at bounding box center [499, 374] width 239 height 49
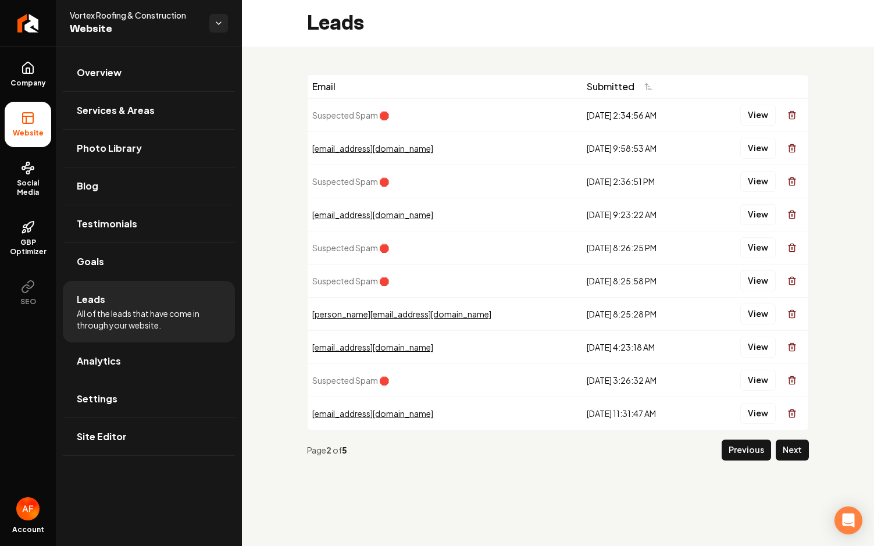
drag, startPoint x: 707, startPoint y: 262, endPoint x: 672, endPoint y: 284, distance: 41.3
click at [797, 450] on button "Next" at bounding box center [792, 450] width 33 height 21
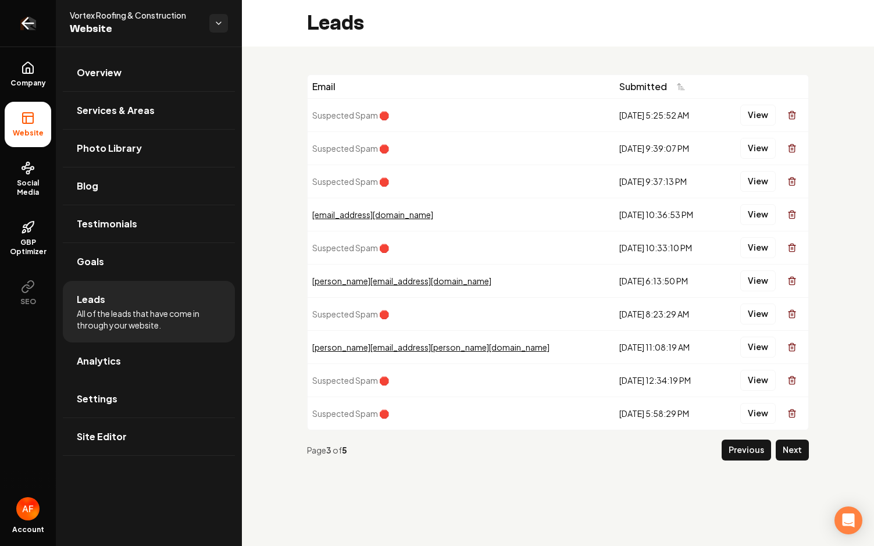
click at [31, 21] on icon "Return to dashboard" at bounding box center [28, 23] width 19 height 19
